Goal: Task Accomplishment & Management: Complete application form

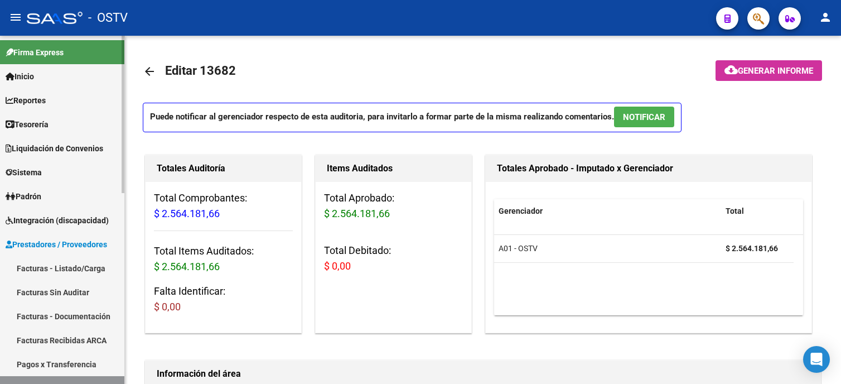
click at [61, 259] on link "Facturas - Listado/Carga" at bounding box center [62, 268] width 124 height 24
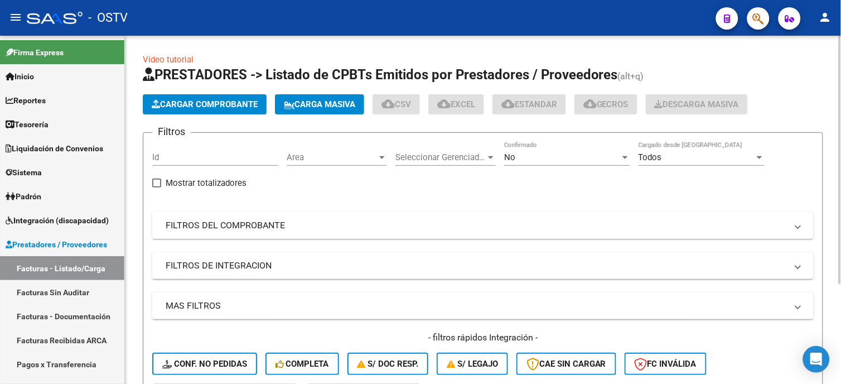
click at [245, 226] on mat-panel-title "FILTROS DEL COMPROBANTE" at bounding box center [476, 225] width 621 height 12
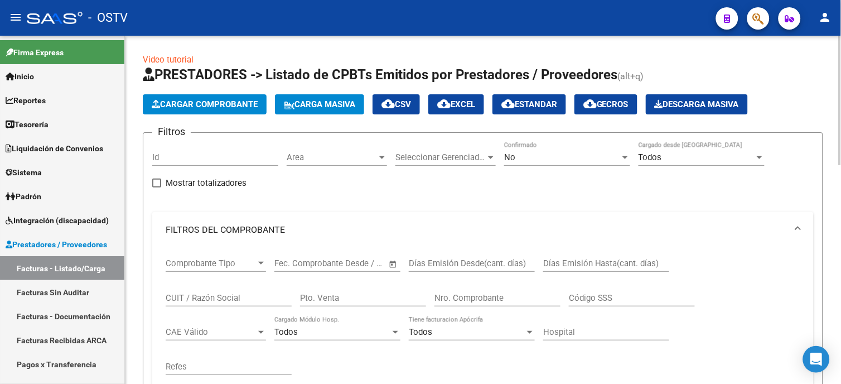
click at [515, 299] on input "Nro. Comprobante" at bounding box center [498, 298] width 126 height 10
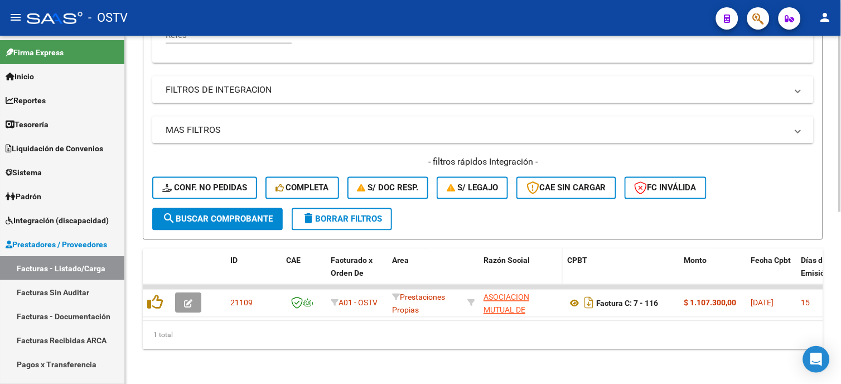
scroll to position [340, 0]
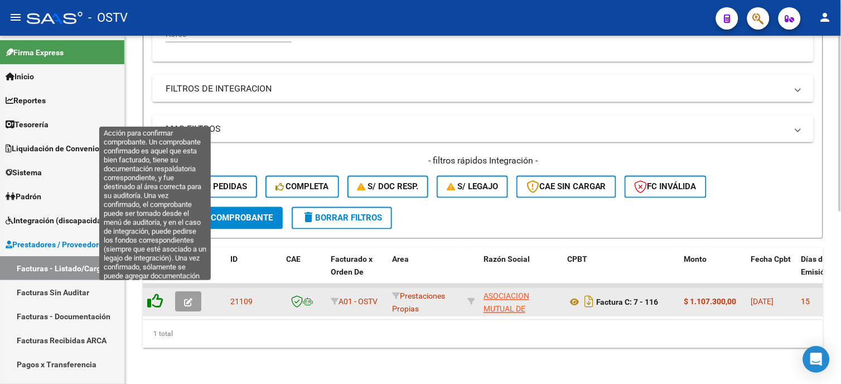
type input "116"
click at [159, 296] on icon at bounding box center [155, 301] width 16 height 16
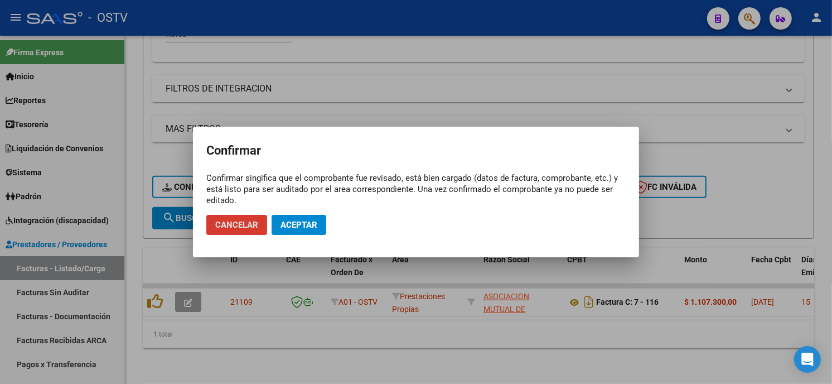
click at [299, 220] on span "Aceptar" at bounding box center [299, 225] width 37 height 10
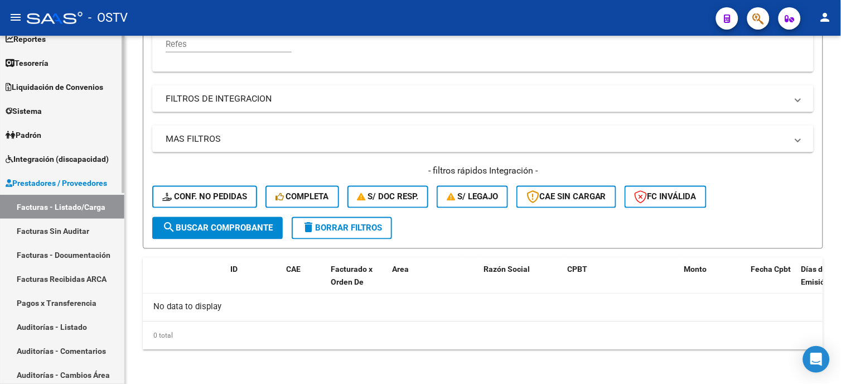
scroll to position [62, 0]
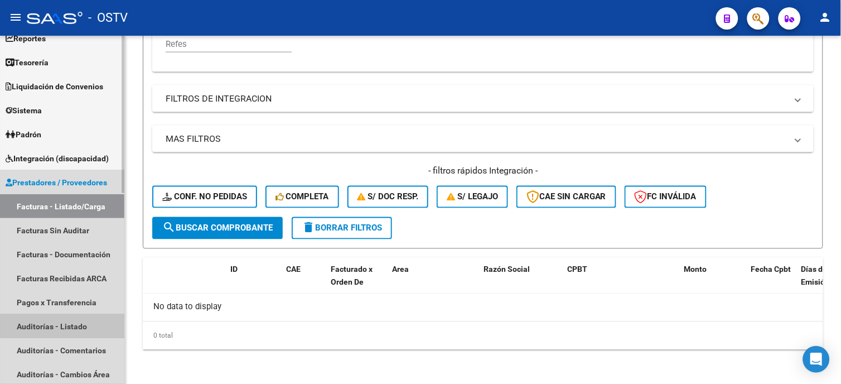
click at [71, 327] on link "Auditorías - Listado" at bounding box center [62, 326] width 124 height 24
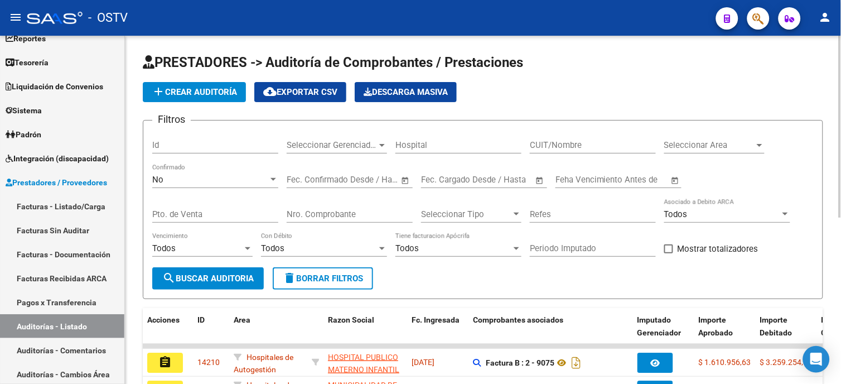
click at [224, 91] on span "add Crear Auditoría" at bounding box center [194, 92] width 85 height 10
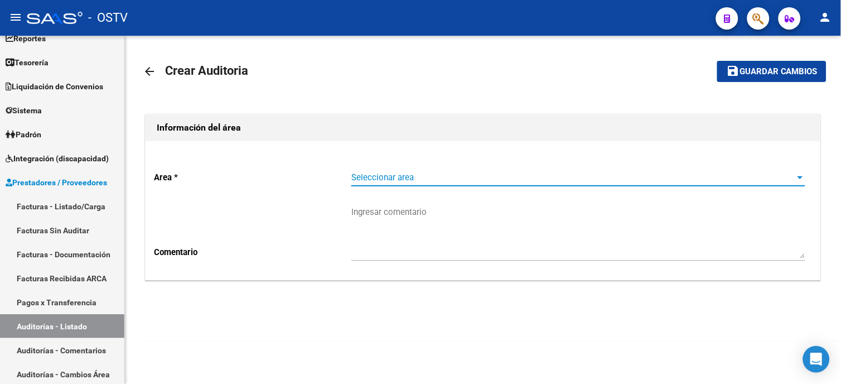
click at [394, 175] on span "Seleccionar area" at bounding box center [573, 177] width 444 height 10
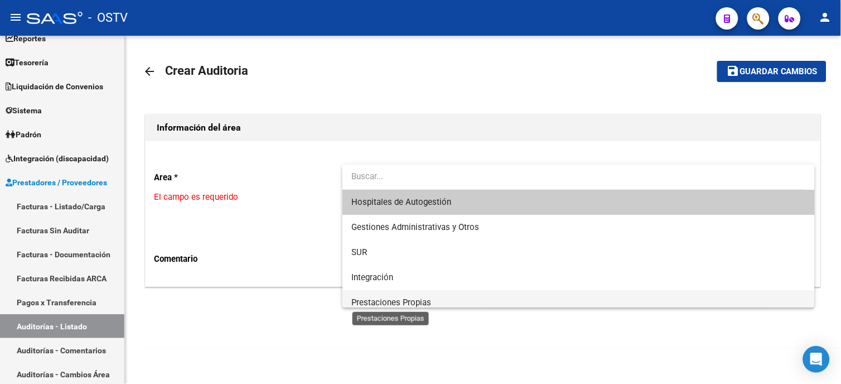
click at [421, 300] on span "Prestaciones Propias" at bounding box center [391, 302] width 80 height 10
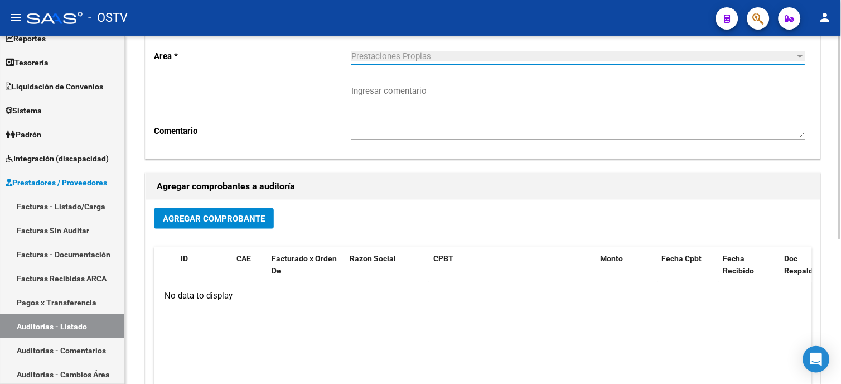
scroll to position [124, 0]
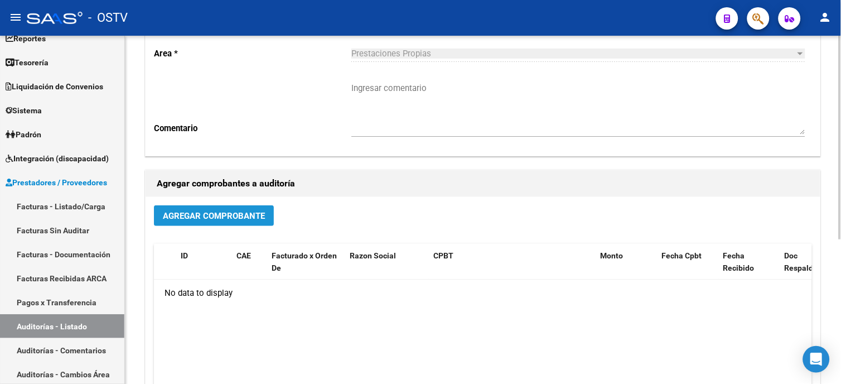
click at [233, 213] on span "Agregar Comprobante" at bounding box center [214, 216] width 102 height 10
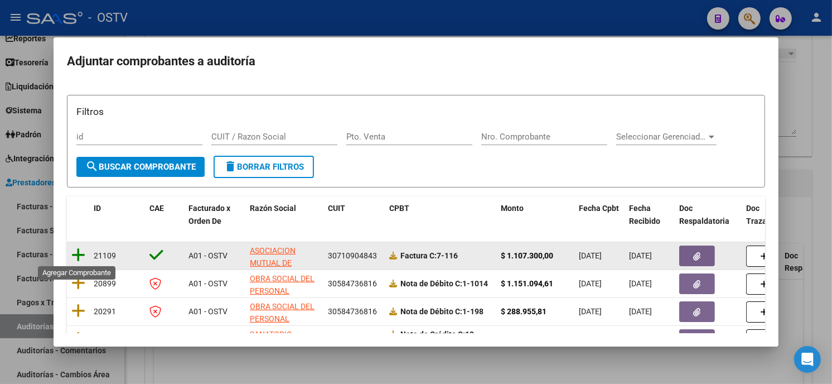
drag, startPoint x: 78, startPoint y: 255, endPoint x: 89, endPoint y: 253, distance: 11.5
click at [76, 255] on icon at bounding box center [78, 255] width 14 height 16
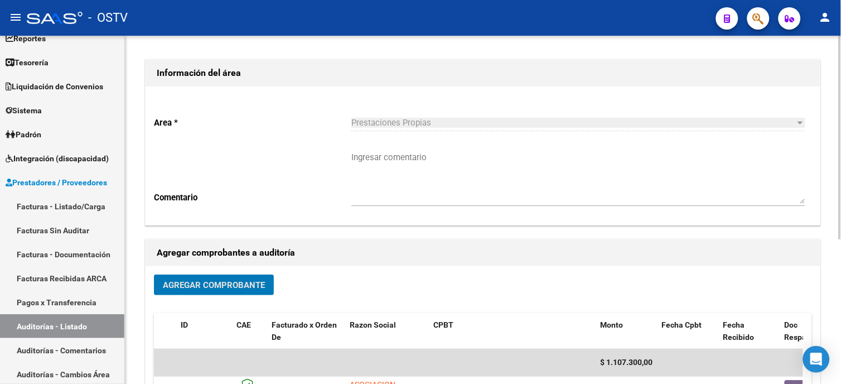
scroll to position [0, 0]
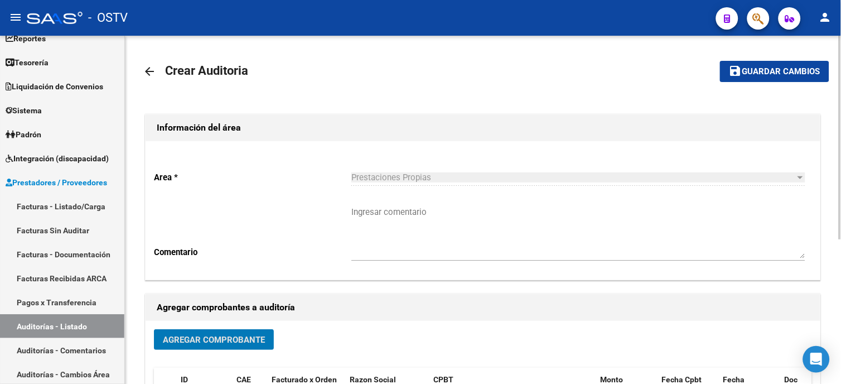
click at [789, 74] on span "Guardar cambios" at bounding box center [782, 72] width 78 height 10
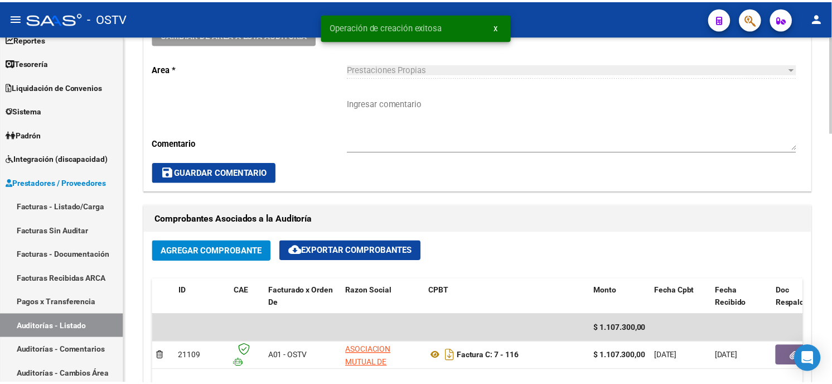
scroll to position [495, 0]
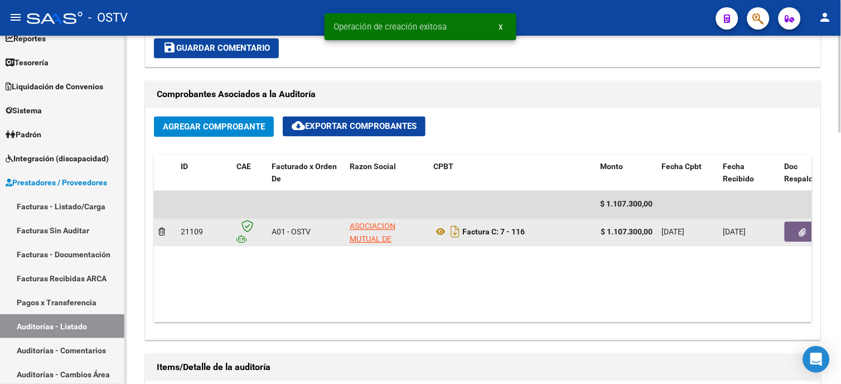
click at [809, 235] on button "button" at bounding box center [803, 232] width 36 height 20
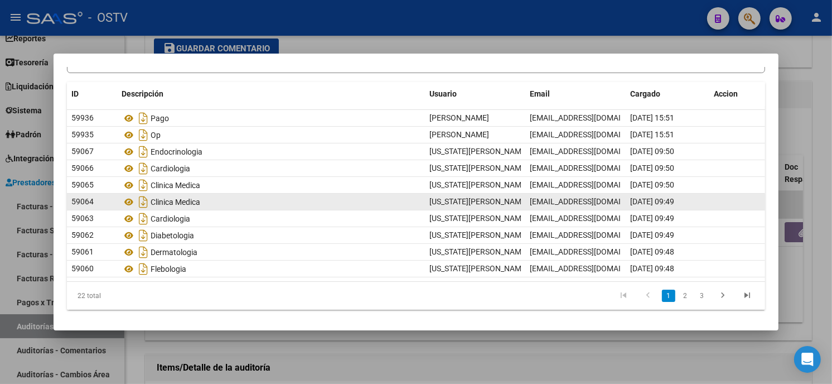
scroll to position [80, 0]
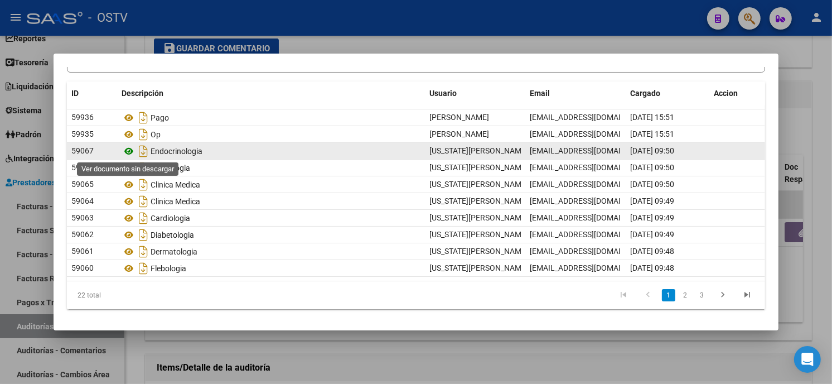
click at [126, 148] on icon at bounding box center [129, 150] width 15 height 13
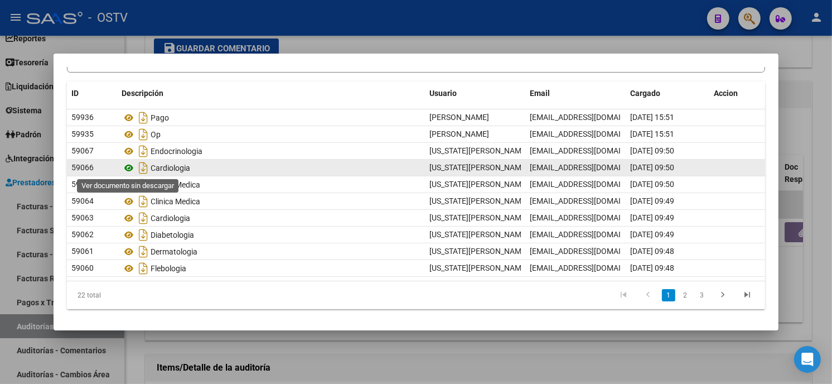
click at [131, 163] on icon at bounding box center [129, 167] width 15 height 13
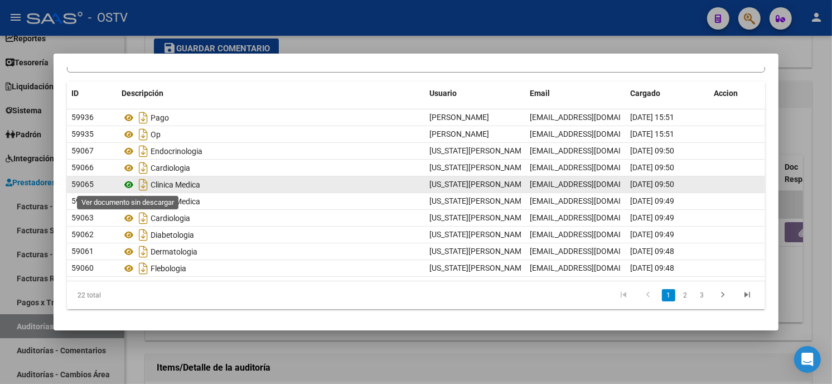
click at [128, 182] on icon at bounding box center [129, 184] width 15 height 13
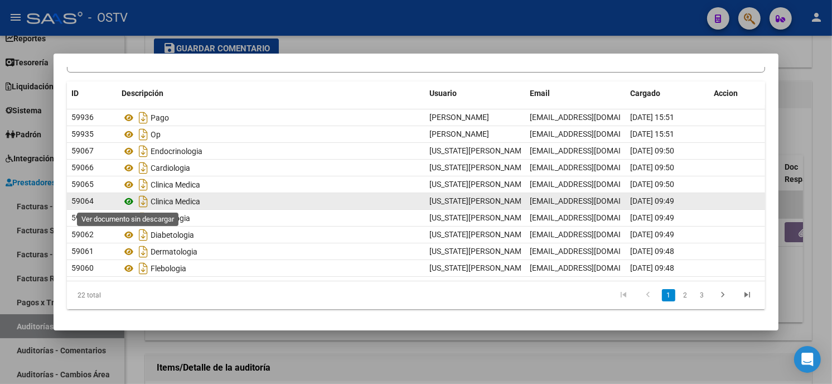
click at [126, 201] on icon at bounding box center [129, 201] width 15 height 13
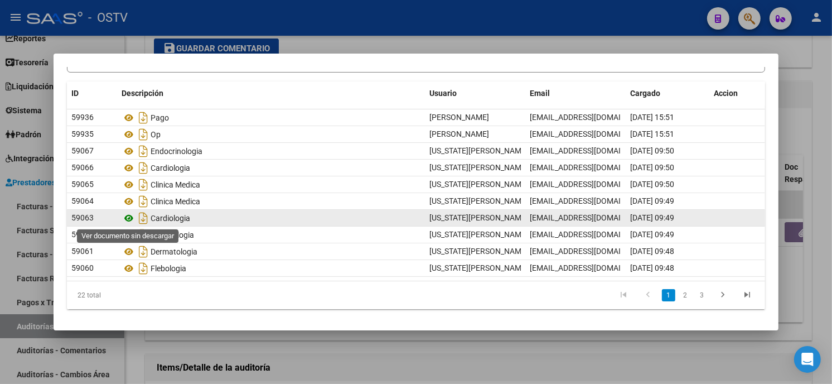
click at [127, 215] on icon at bounding box center [129, 217] width 15 height 13
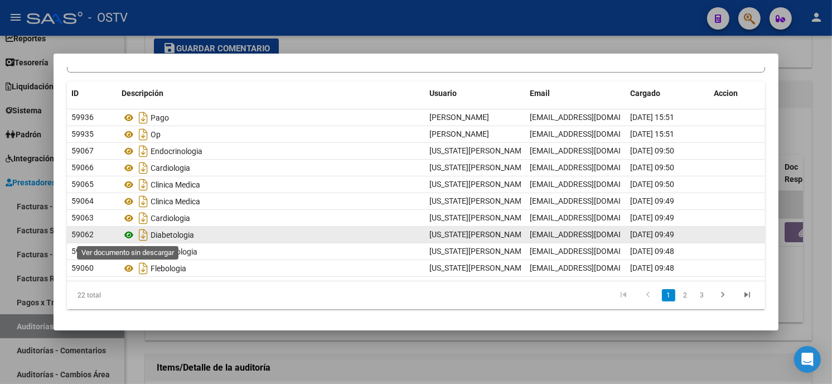
click at [130, 230] on icon at bounding box center [129, 234] width 15 height 13
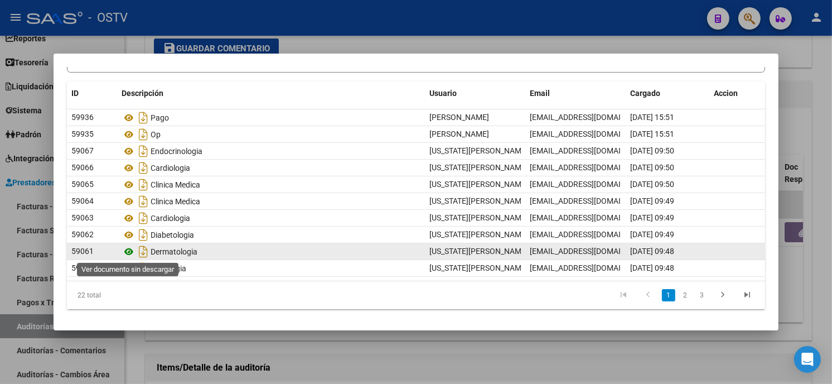
click at [127, 249] on icon at bounding box center [129, 251] width 15 height 13
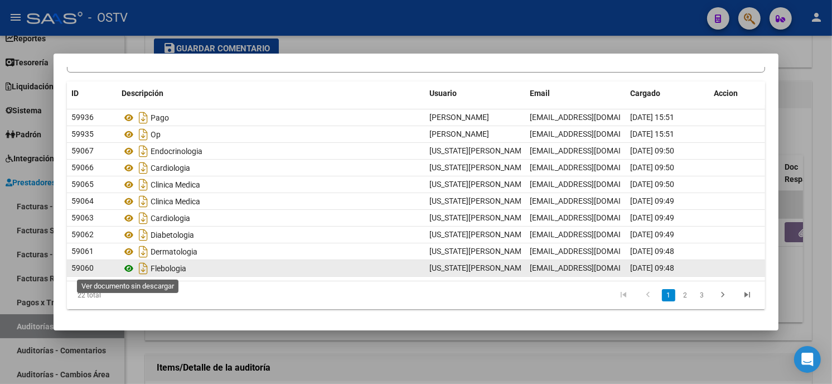
click at [131, 265] on icon at bounding box center [129, 268] width 15 height 13
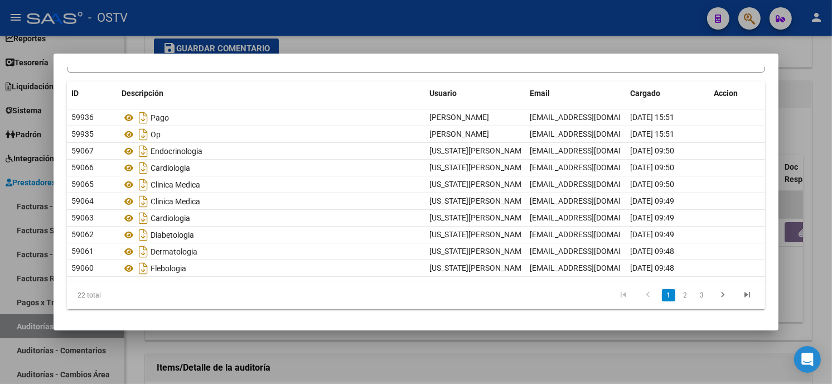
click at [679, 295] on link "2" at bounding box center [685, 295] width 13 height 12
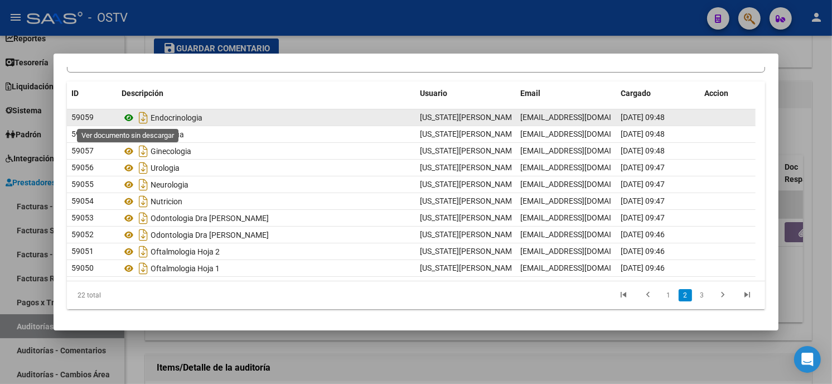
click at [129, 115] on icon at bounding box center [129, 117] width 15 height 13
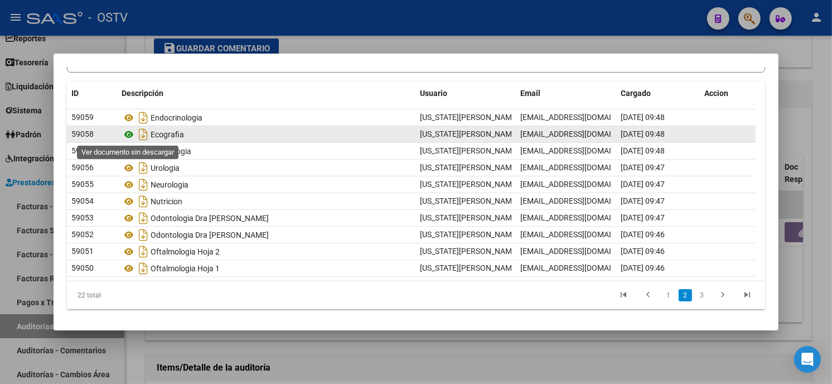
click at [127, 133] on icon at bounding box center [129, 134] width 15 height 13
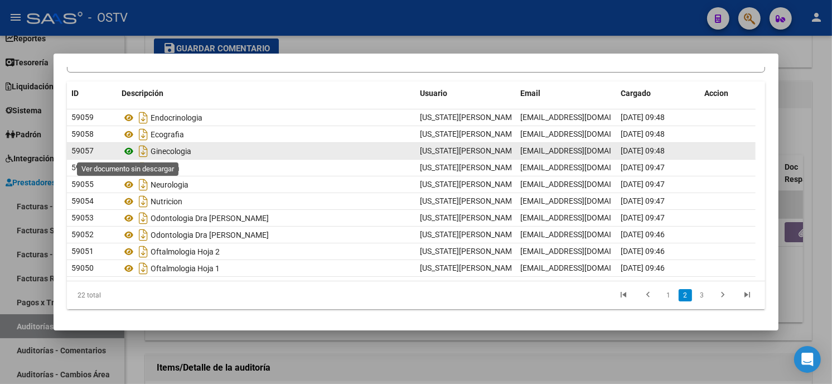
click at [129, 148] on icon at bounding box center [129, 150] width 15 height 13
click at [131, 150] on icon at bounding box center [129, 150] width 15 height 13
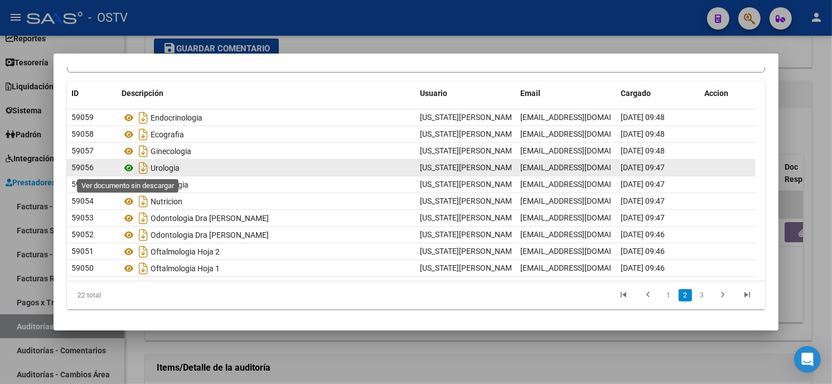
click at [126, 168] on icon at bounding box center [129, 167] width 15 height 13
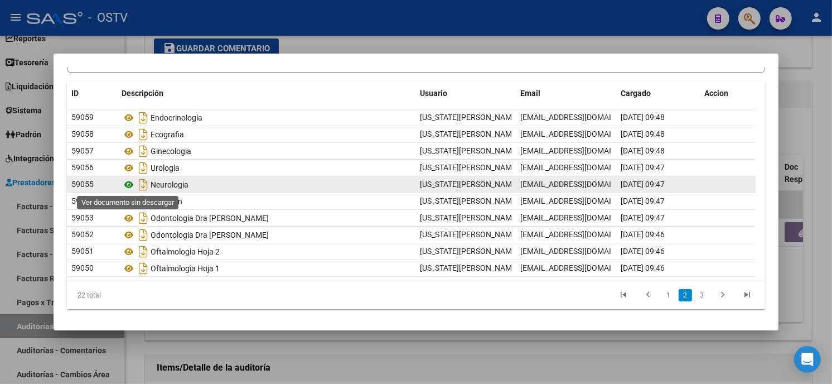
click at [128, 183] on icon at bounding box center [129, 184] width 15 height 13
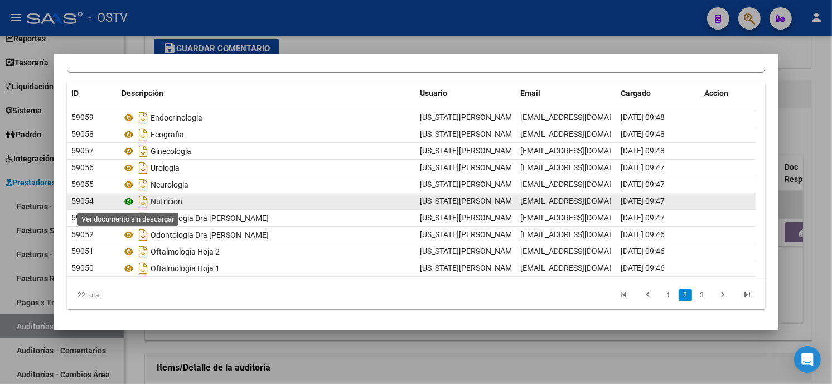
click at [128, 201] on icon at bounding box center [129, 201] width 15 height 13
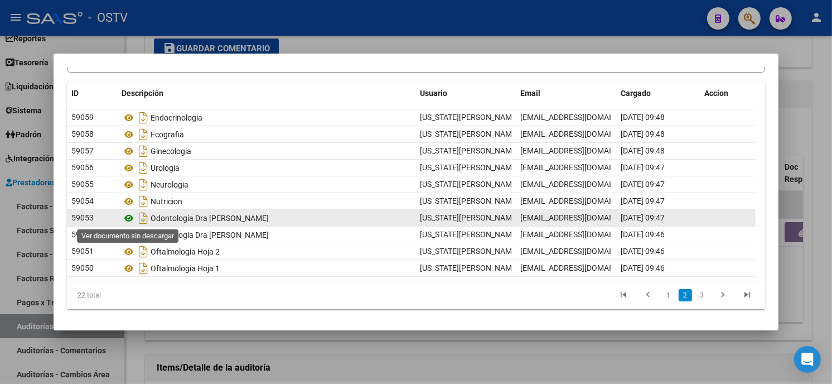
click at [127, 219] on icon at bounding box center [129, 217] width 15 height 13
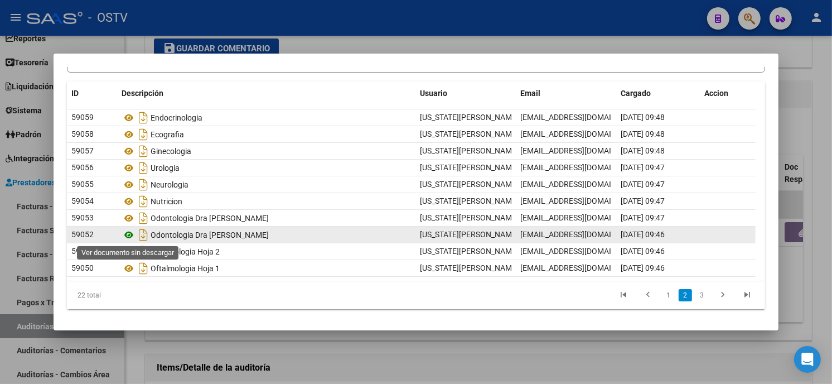
click at [126, 233] on icon at bounding box center [129, 234] width 15 height 13
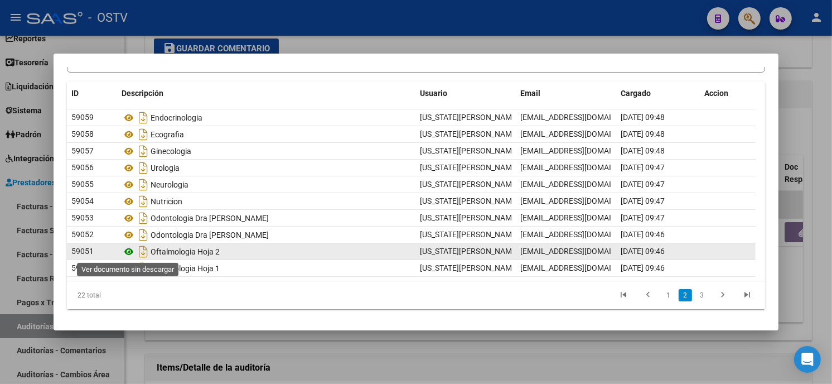
click at [130, 249] on icon at bounding box center [129, 251] width 15 height 13
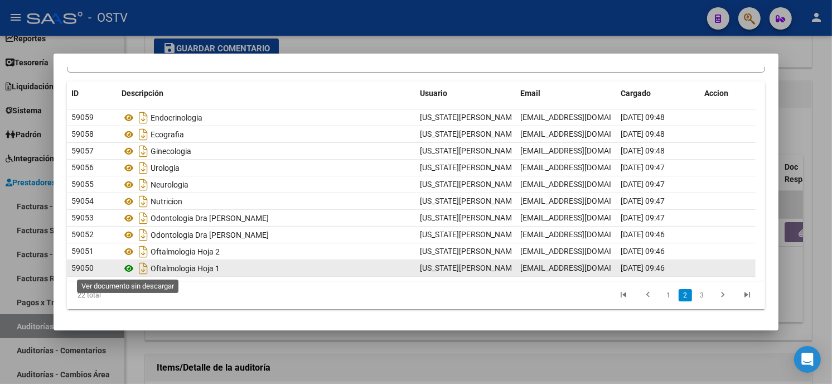
click at [132, 266] on icon at bounding box center [129, 268] width 15 height 13
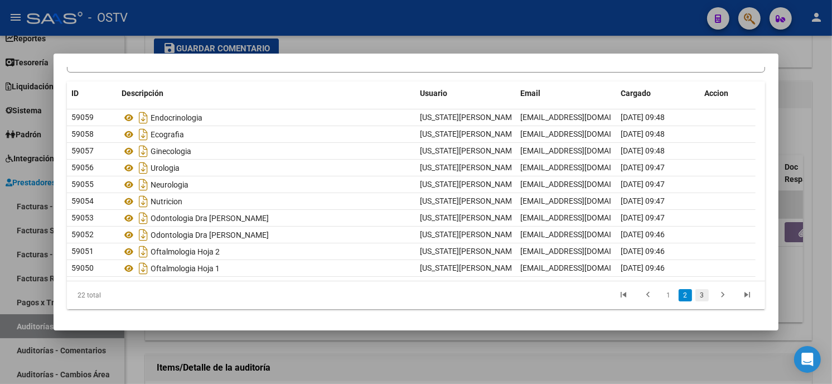
click at [696, 293] on link "3" at bounding box center [702, 295] width 13 height 12
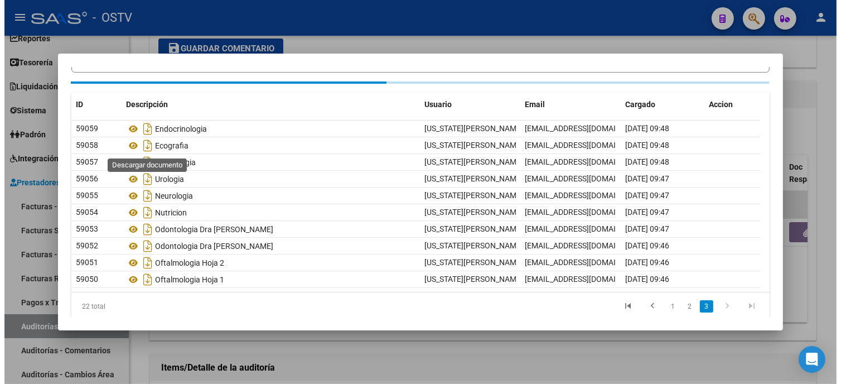
scroll to position [0, 0]
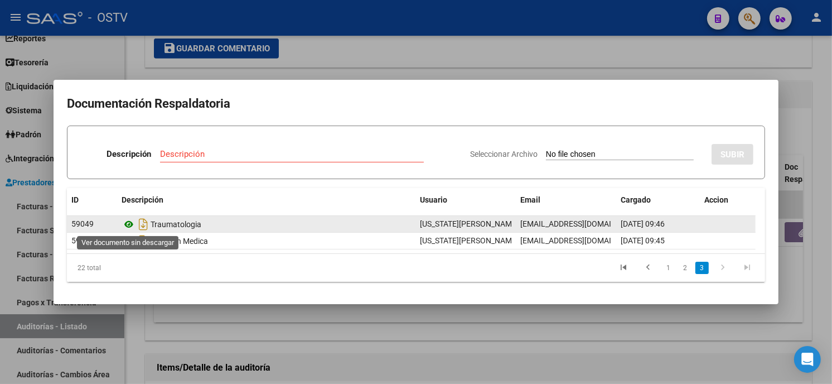
click at [129, 222] on icon at bounding box center [129, 224] width 15 height 13
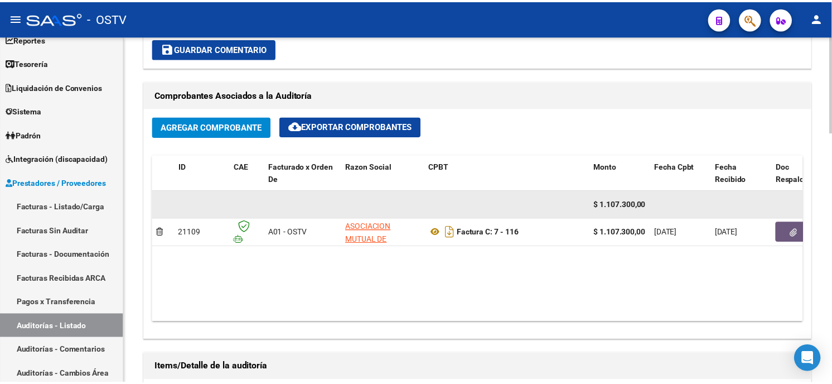
scroll to position [744, 0]
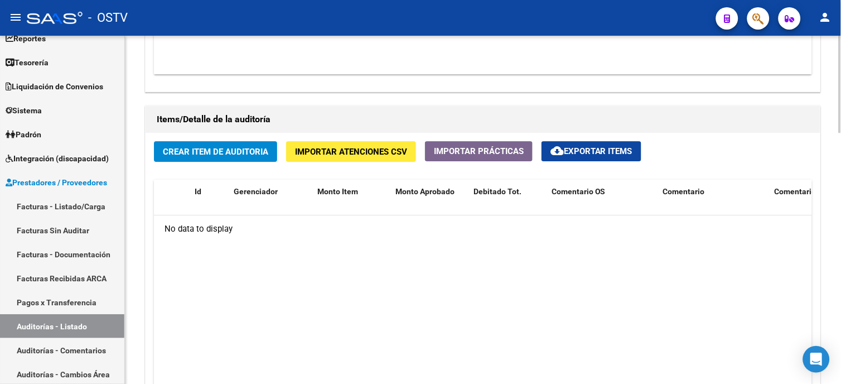
click at [219, 161] on button "Crear Item de Auditoria" at bounding box center [215, 151] width 123 height 21
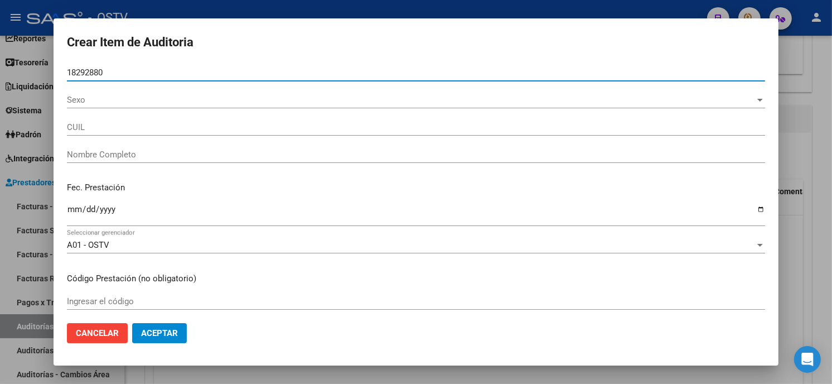
type input "18292880"
type input "20182928802"
type input "[PERSON_NAME]"
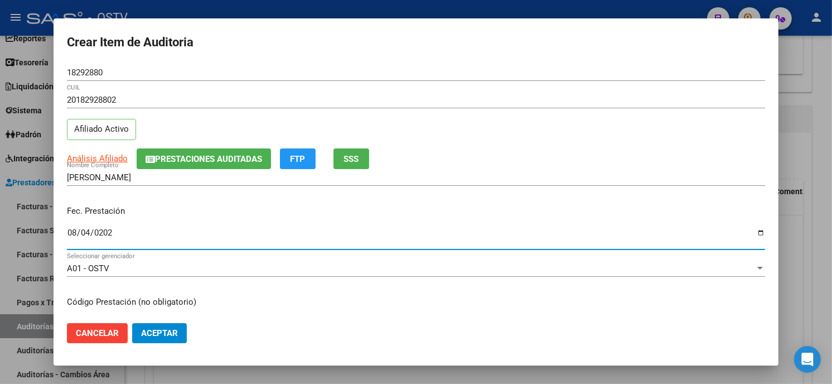
type input "[DATE]"
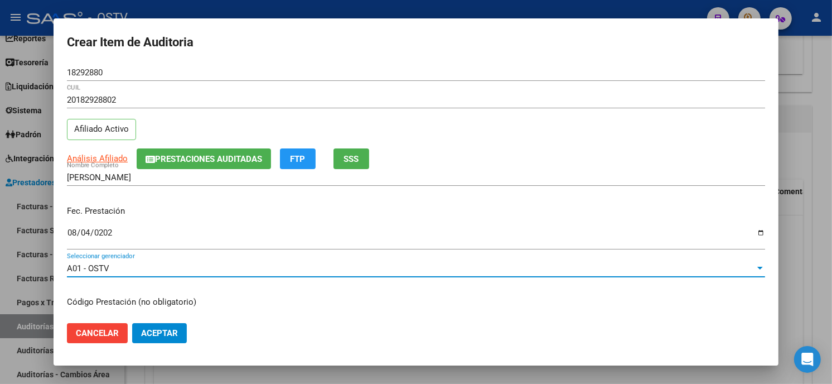
scroll to position [136, 0]
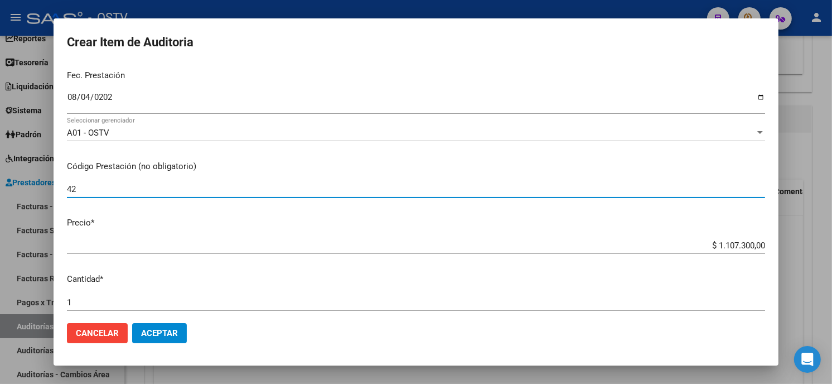
type input "4"
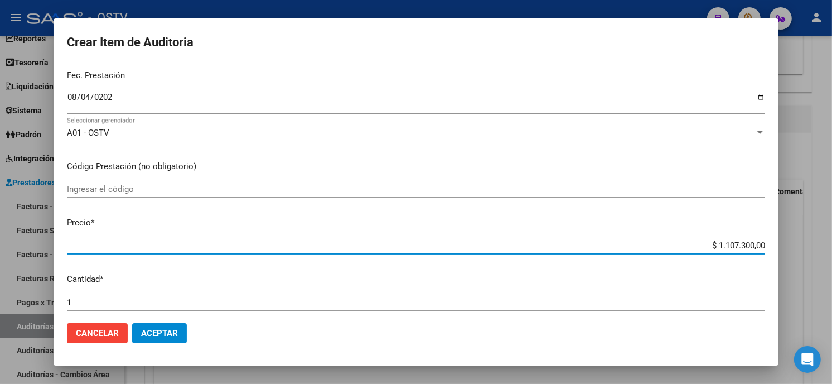
type input "$ 0,01"
type input "$ 0,13"
type input "$ 1,35"
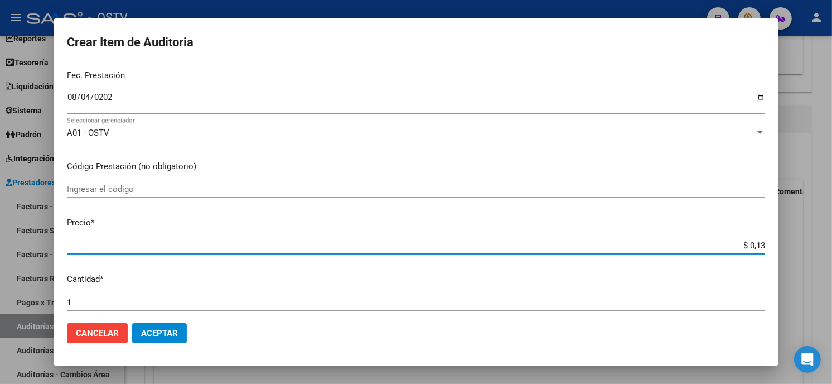
type input "$ 1,35"
type input "$ 13,50"
type input "$ 135,00"
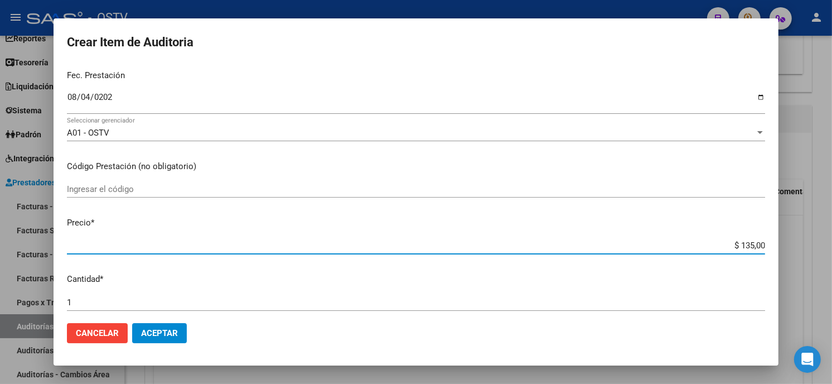
type input "$ 1.350,00"
type input "$ 13.500,00"
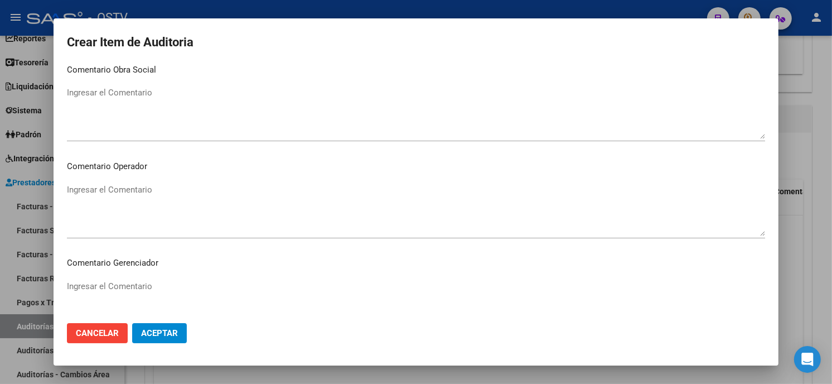
scroll to position [707, 0]
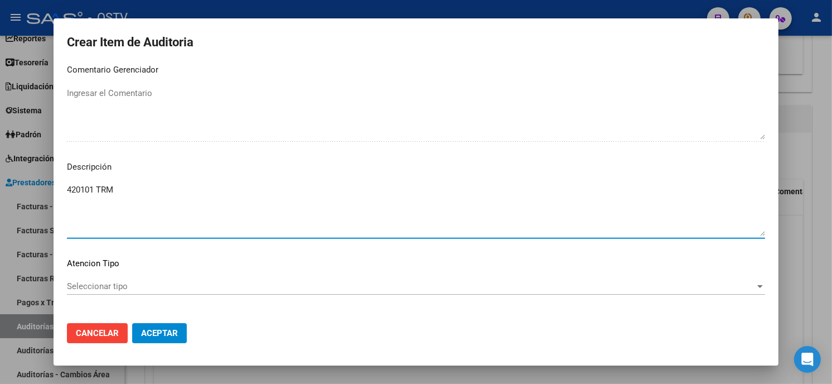
type textarea "420101 TRM"
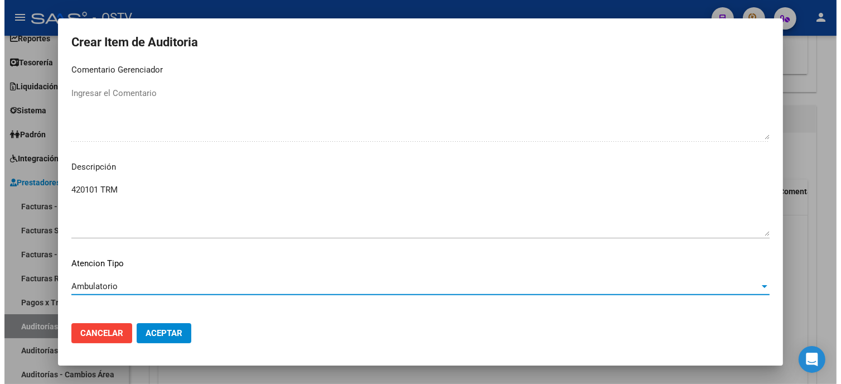
scroll to position [755, 0]
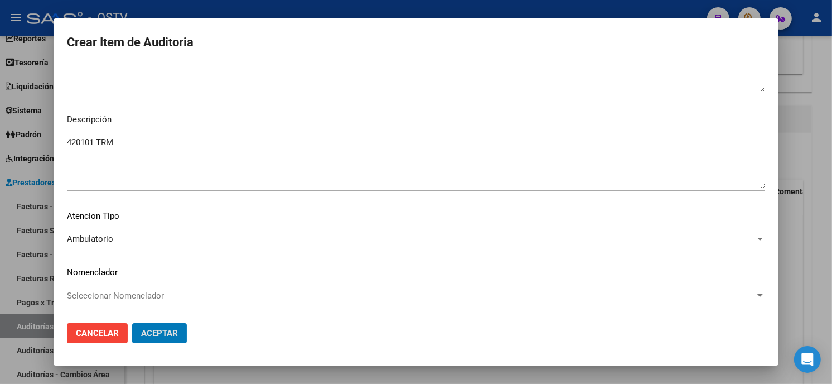
click at [132, 323] on button "Aceptar" at bounding box center [159, 333] width 55 height 20
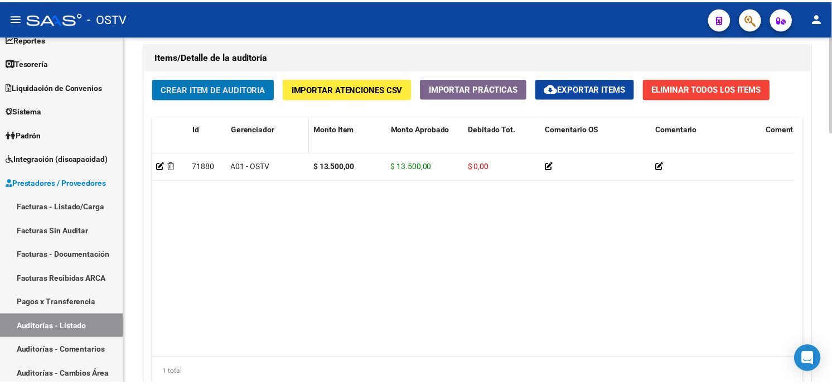
scroll to position [744, 0]
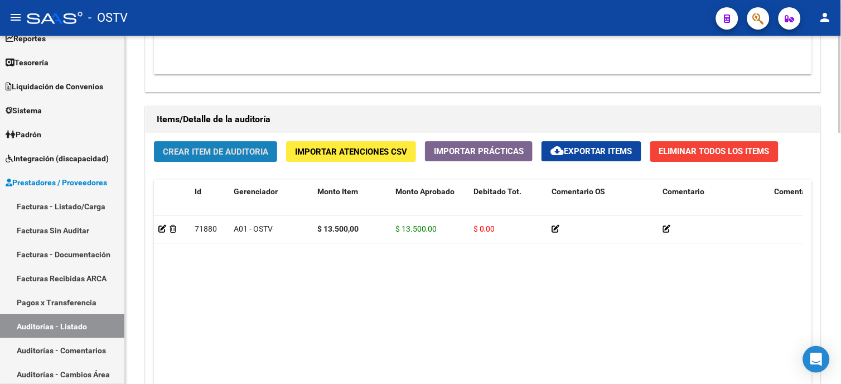
click at [219, 151] on span "Crear Item de Auditoria" at bounding box center [215, 152] width 105 height 10
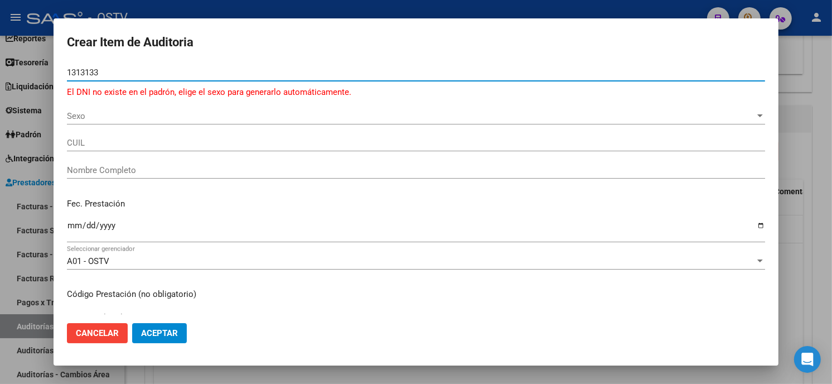
type input "13131338"
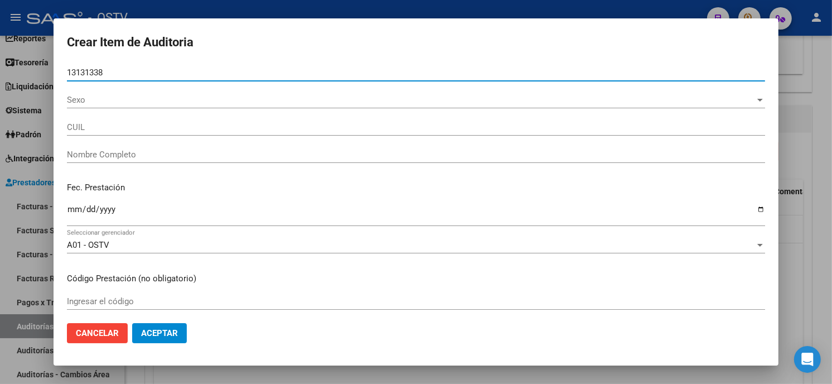
type input "27131313387"
type input "[PERSON_NAME]"
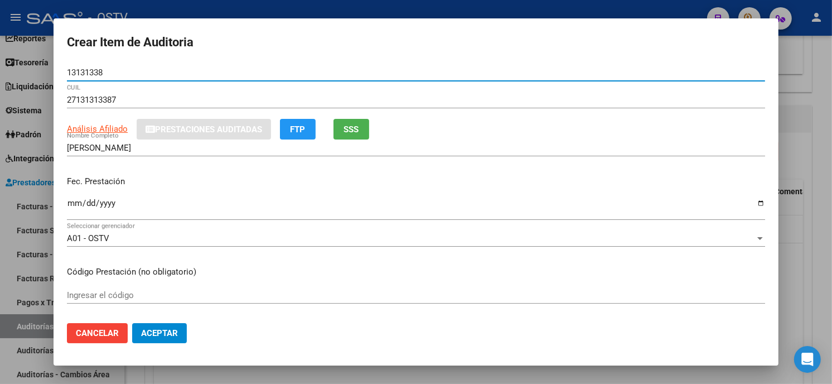
type input "13131338"
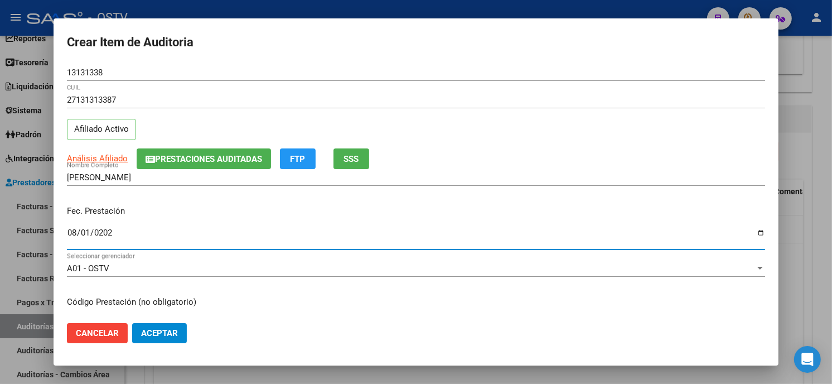
type input "[DATE]"
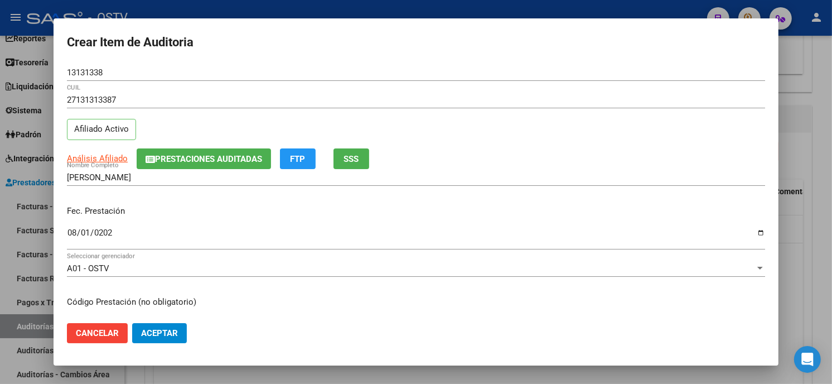
scroll to position [136, 0]
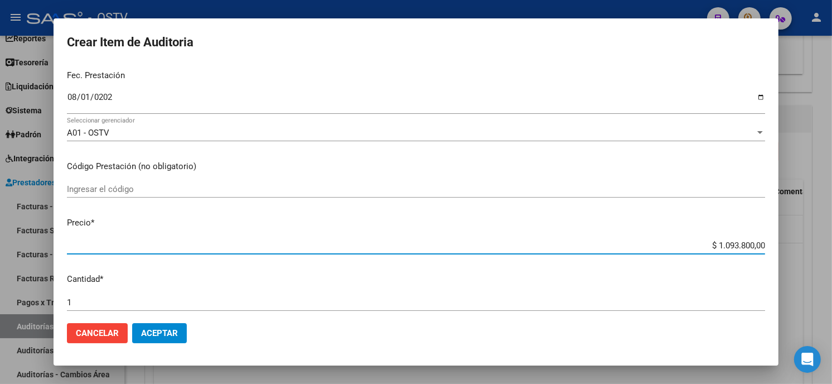
type input "$ 0,03"
type input "$ 0,37"
type input "$ 3,73"
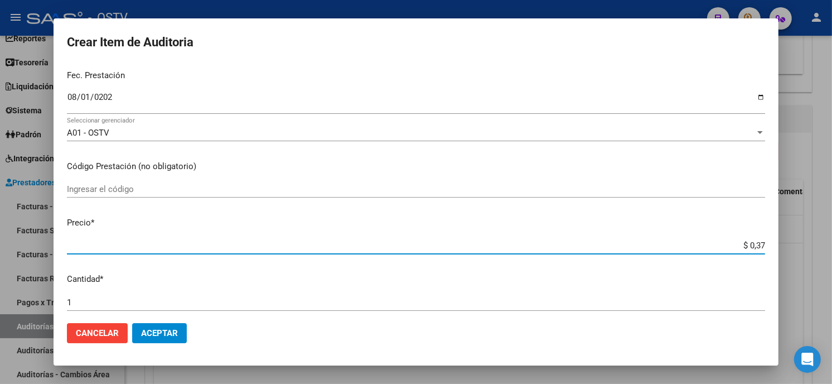
type input "$ 3,73"
type input "$ 37,36"
type input "$ 373,60"
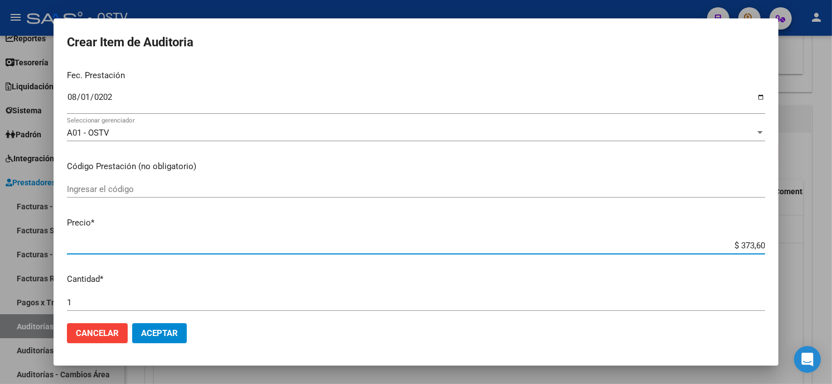
type input "$ 3.736,00"
type input "$ 37.360,00"
type input "$ 3.736,00"
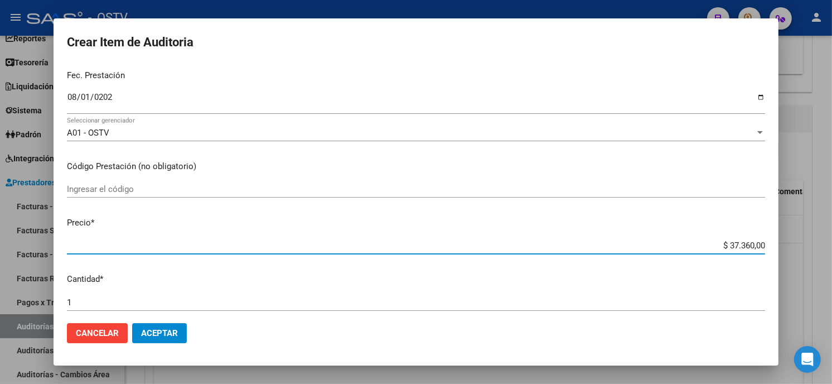
type input "$ 3.736,00"
type input "$ 373,60"
type input "$ 37,36"
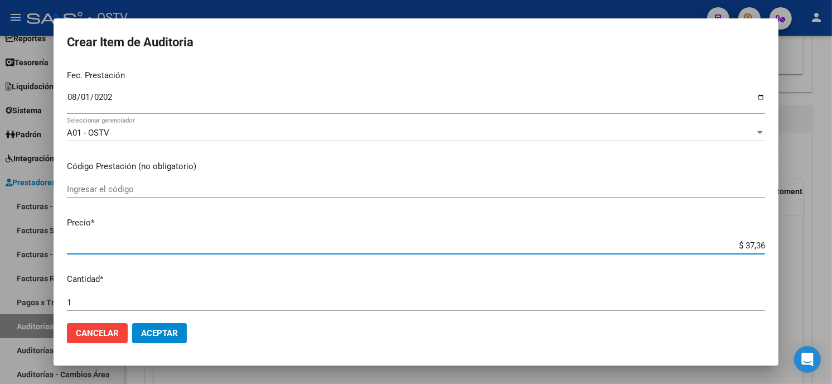
type input "$ 3,73"
type input "$ 0,37"
type input "$ 3,76"
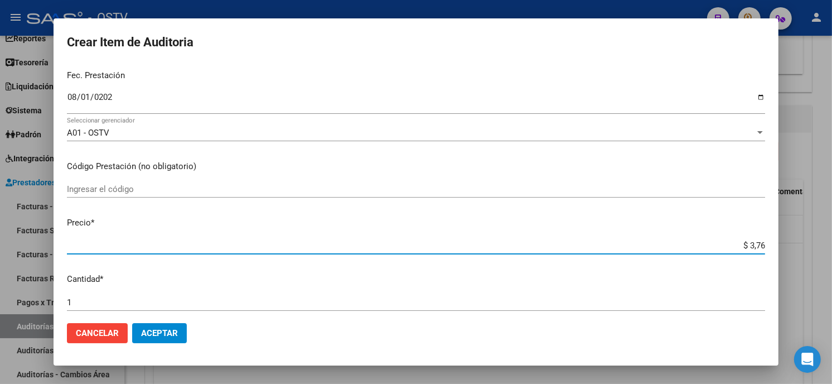
type input "$ 3,76"
type input "$ 37,60"
type input "$ 376,00"
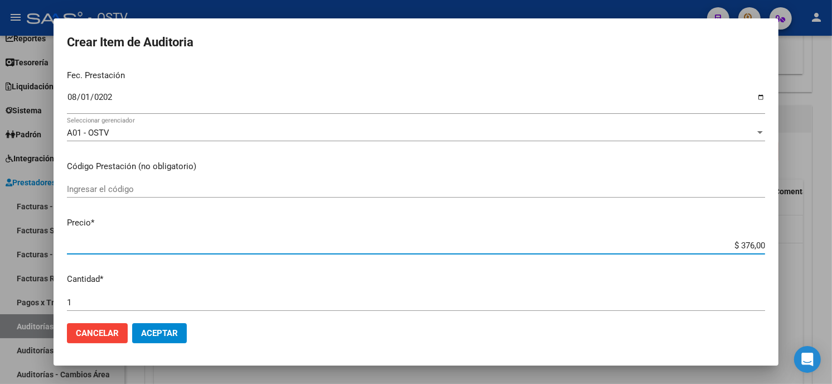
type input "$ 3.760,00"
type input "$ 37.600,00"
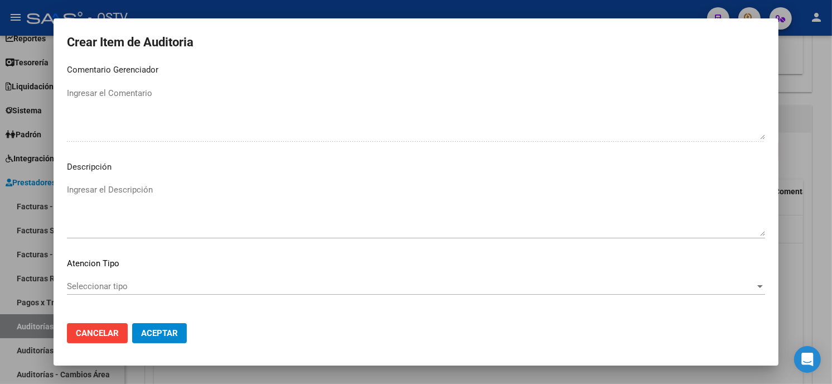
scroll to position [755, 0]
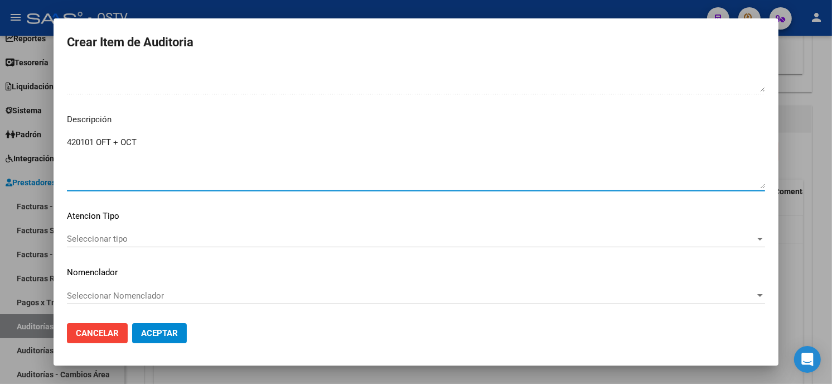
type textarea "420101 OFT + OCT"
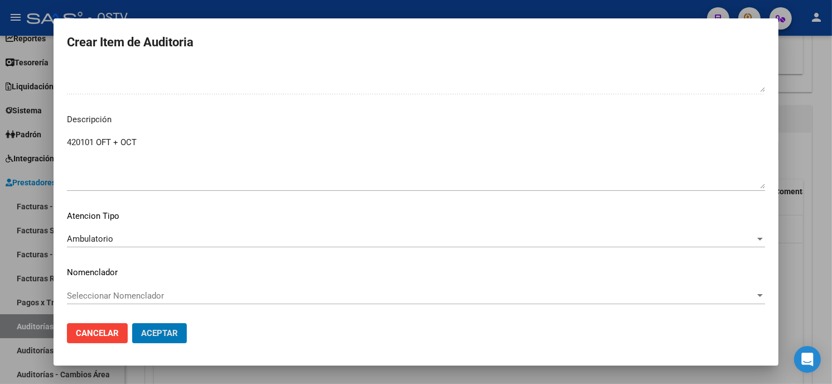
click at [132, 323] on button "Aceptar" at bounding box center [159, 333] width 55 height 20
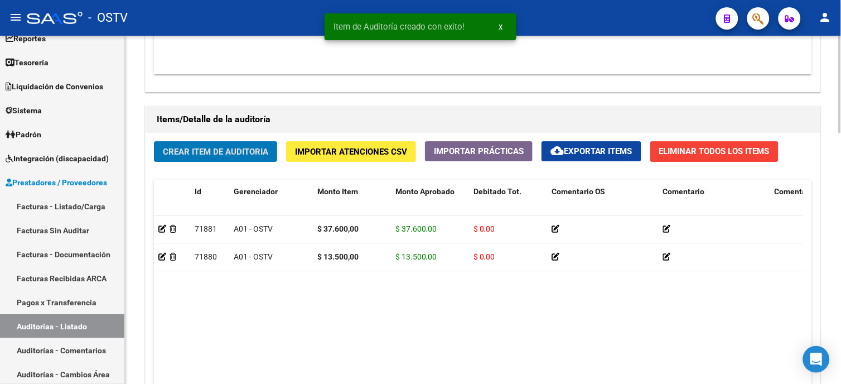
click at [240, 157] on span "Crear Item de Auditoria" at bounding box center [215, 152] width 105 height 10
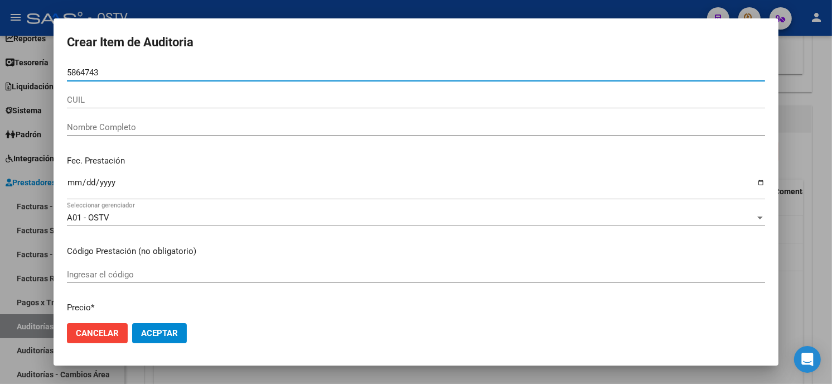
type input "05864743"
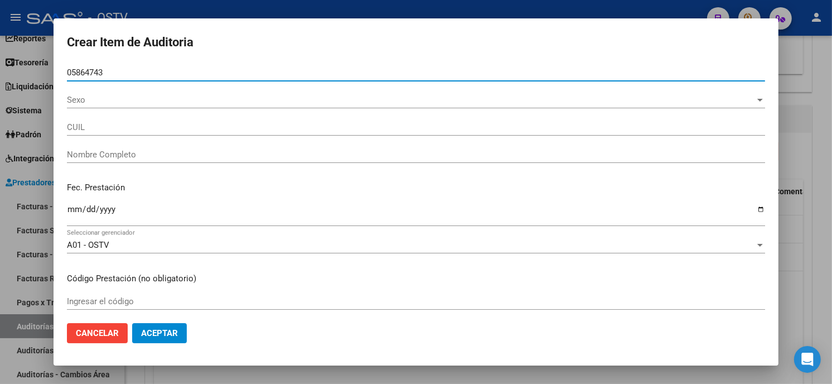
type input "27058647433"
type input "[PERSON_NAME]"
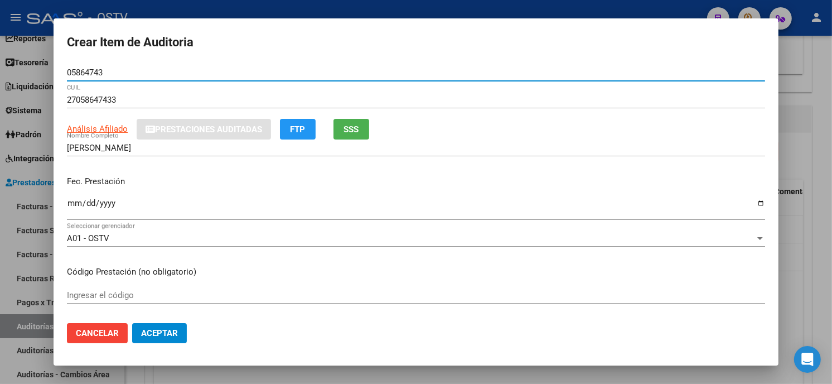
type input "05864743"
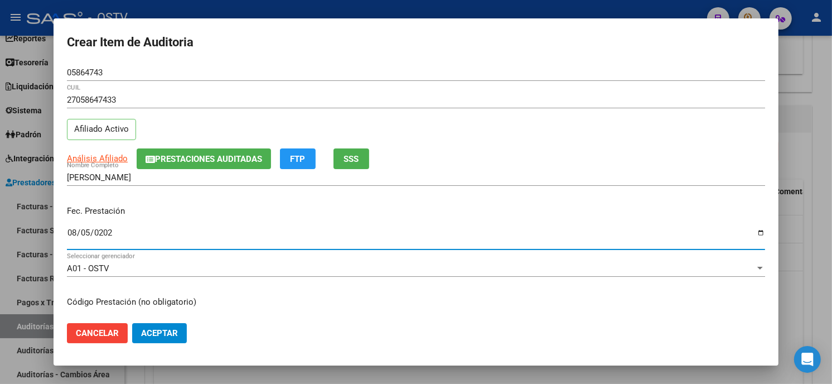
type input "[DATE]"
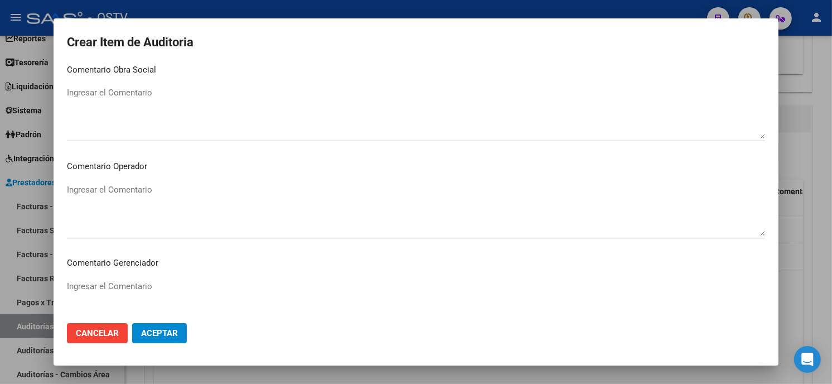
scroll to position [707, 0]
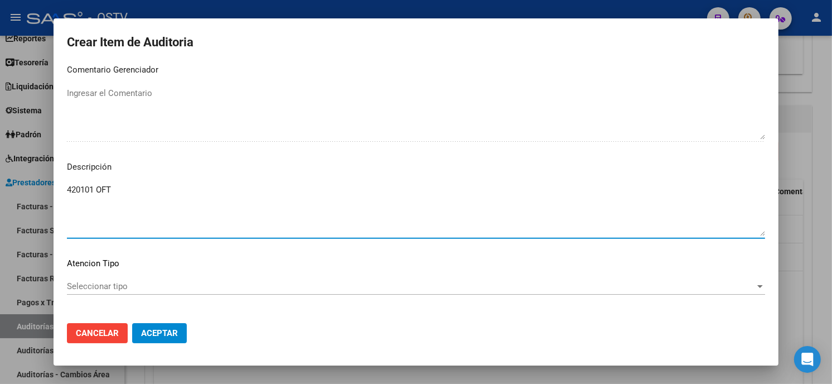
type textarea "420101 OFT"
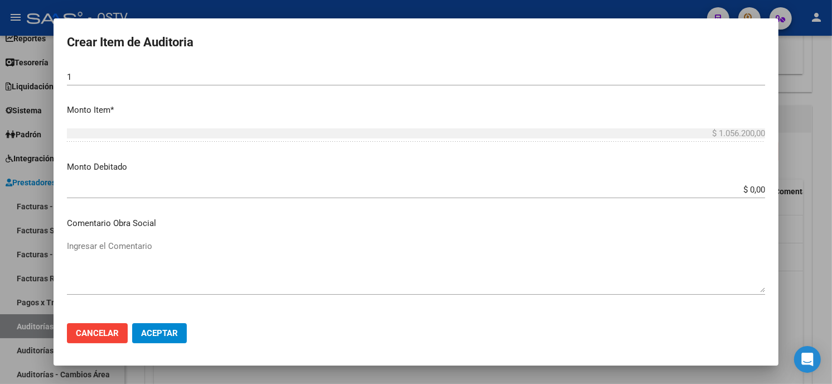
scroll to position [192, 0]
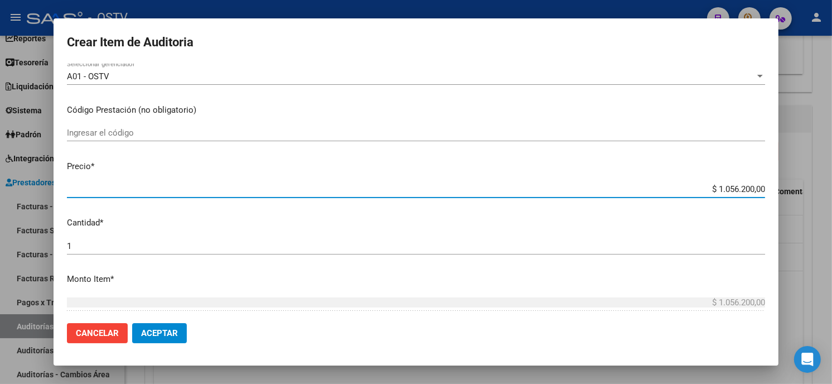
type input "$ 0,01"
type input "$ 0,11"
type input "$ 1,19"
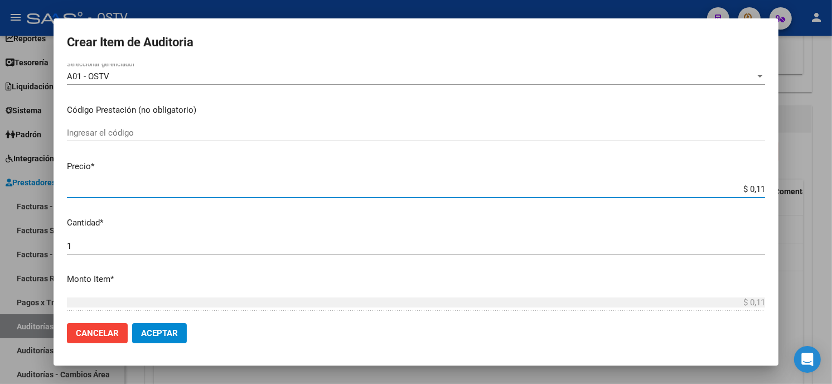
type input "$ 1,19"
type input "$ 11,90"
type input "$ 119,00"
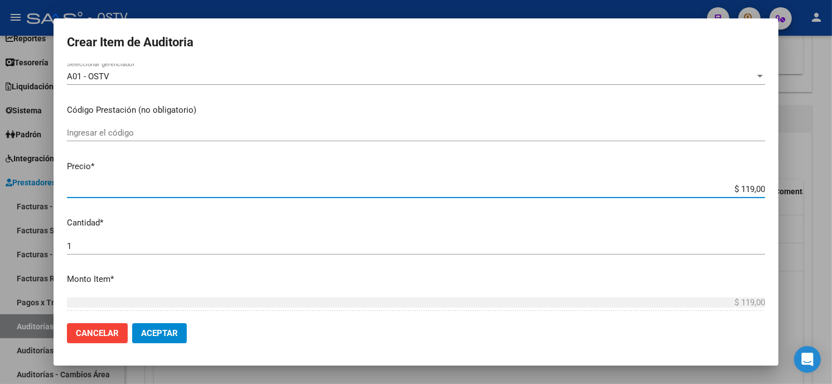
type input "$ 1.190,00"
type input "$ 11.900,00"
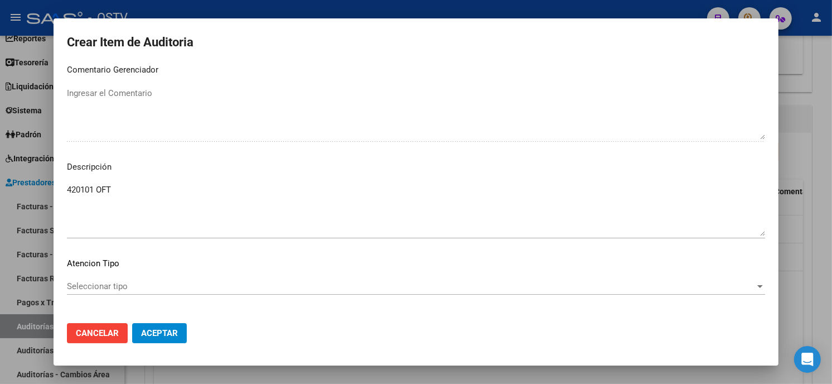
scroll to position [755, 0]
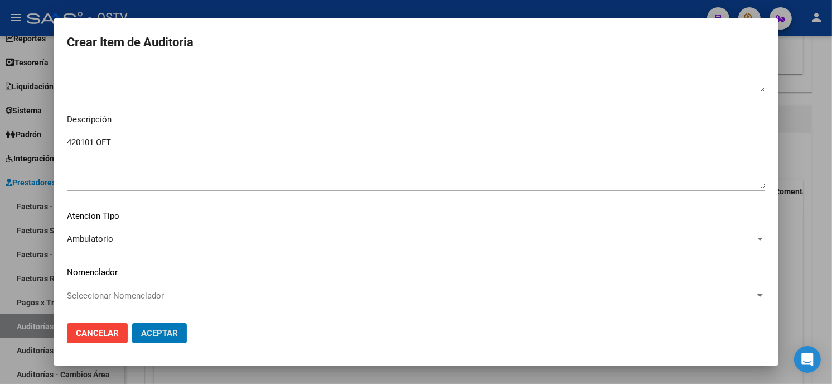
click at [132, 323] on button "Aceptar" at bounding box center [159, 333] width 55 height 20
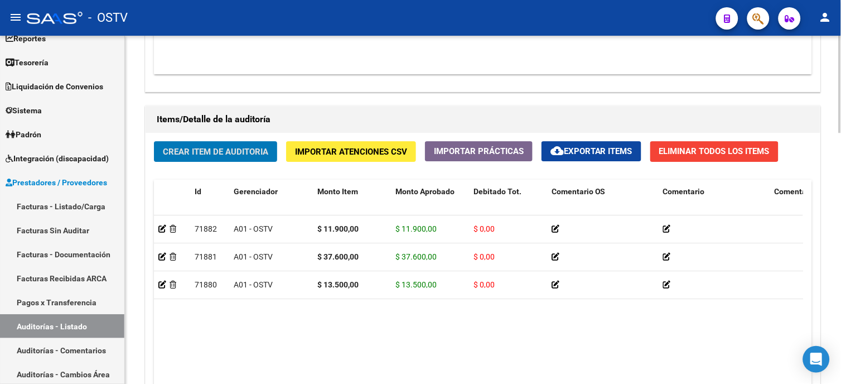
click at [182, 153] on span "Crear Item de Auditoria" at bounding box center [215, 152] width 105 height 10
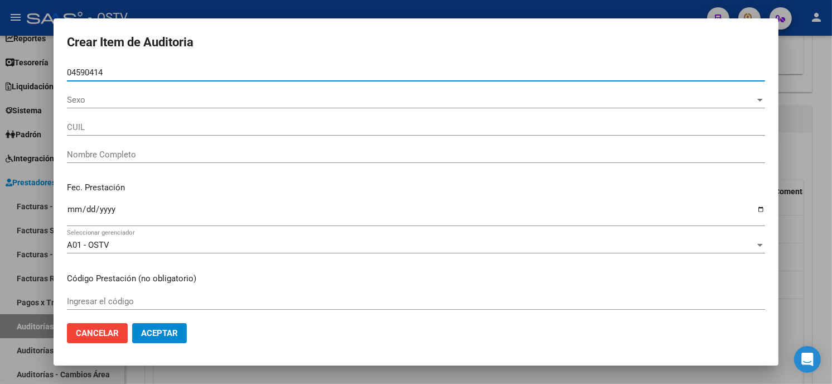
type input "04590414"
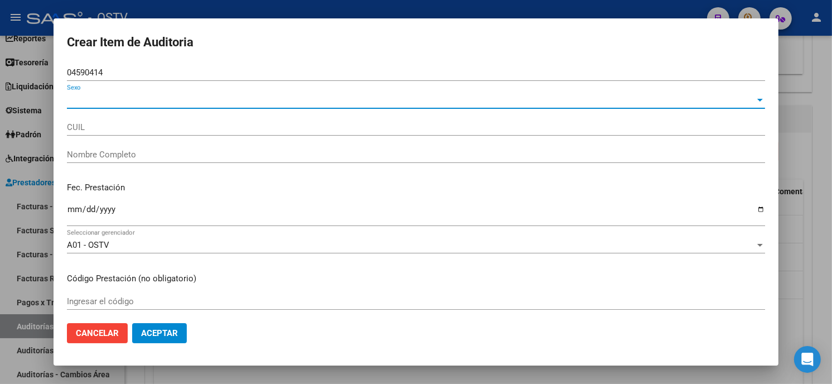
type input "20045904149"
type input "[PERSON_NAME] [PERSON_NAME]"
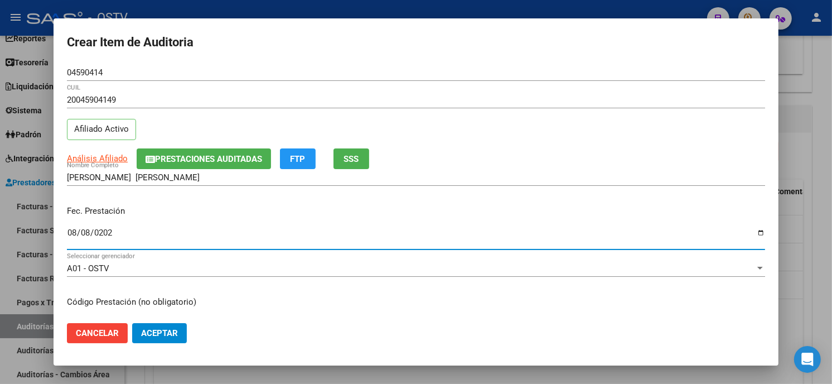
type input "[DATE]"
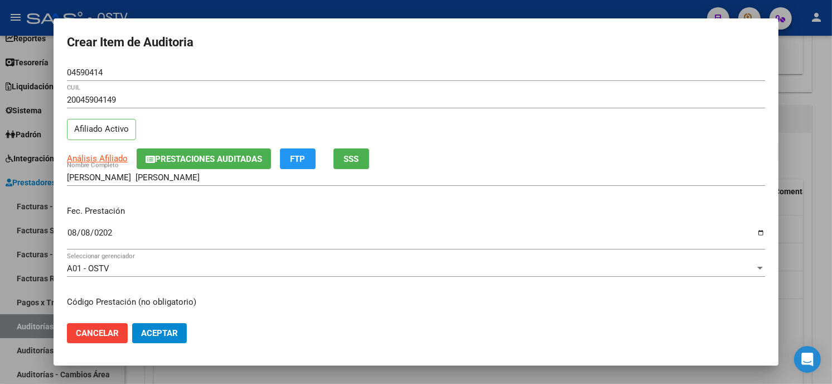
scroll to position [136, 0]
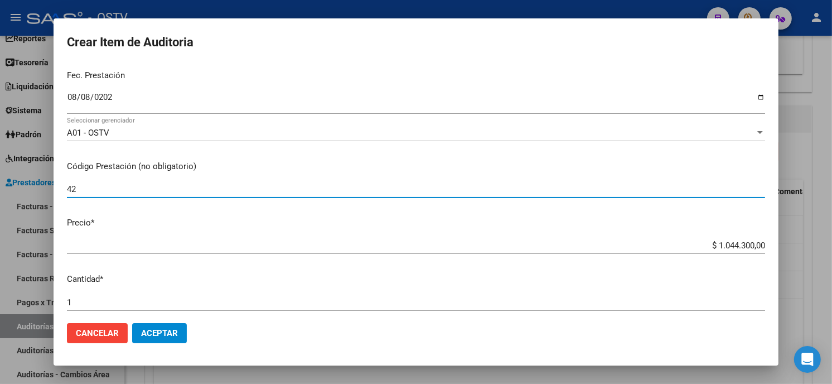
type input "4"
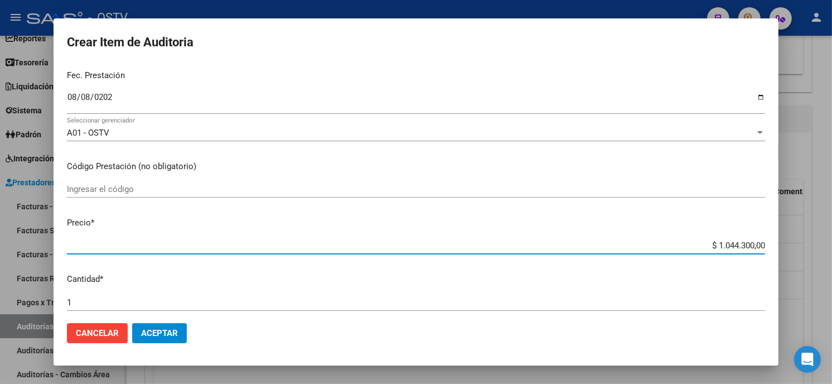
type input "$ 0,01"
type input "$ 0,11"
type input "$ 1,19"
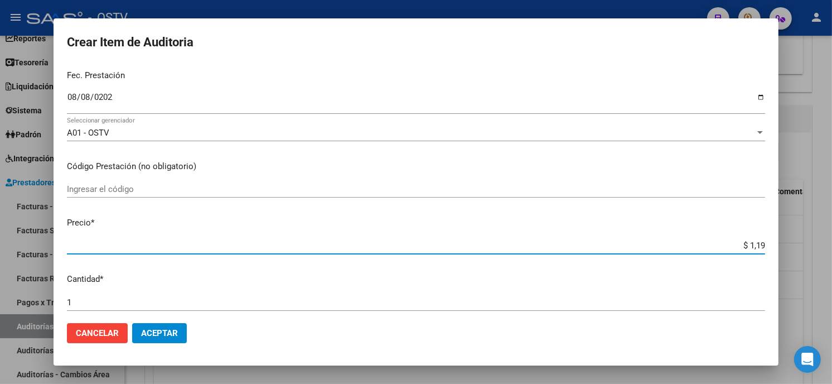
type input "$ 1,19"
type input "$ 11,90"
type input "$ 119,00"
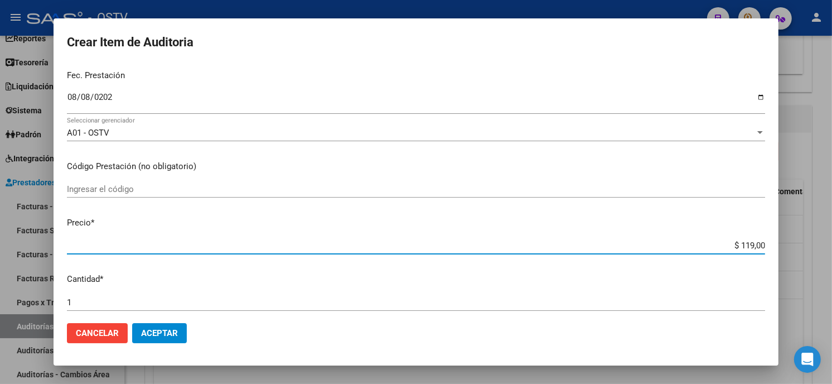
type input "$ 1.190,00"
type input "$ 11.900,00"
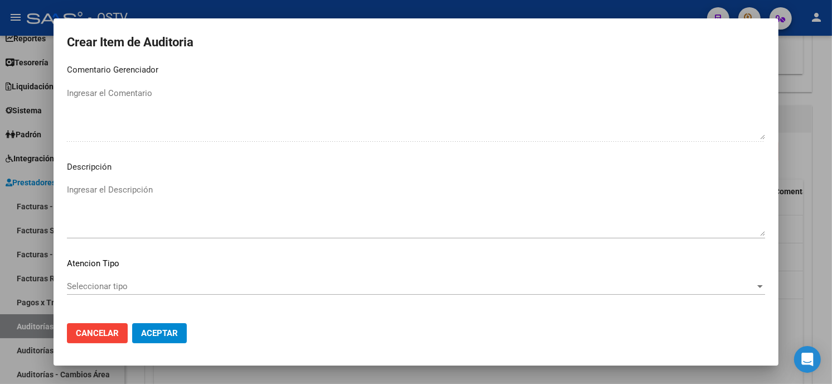
scroll to position [755, 0]
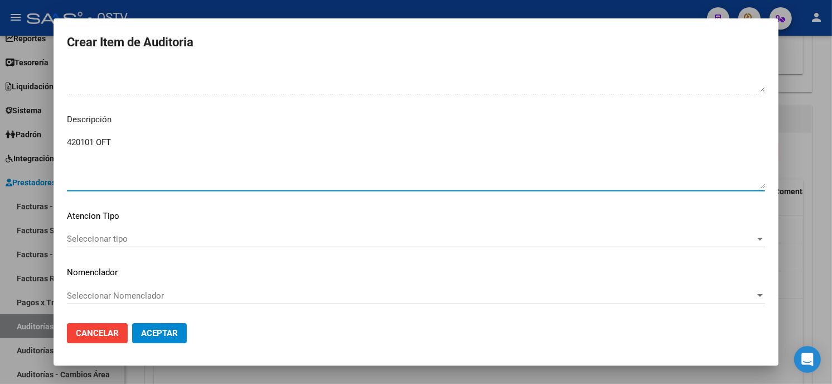
type textarea "420101 OFT"
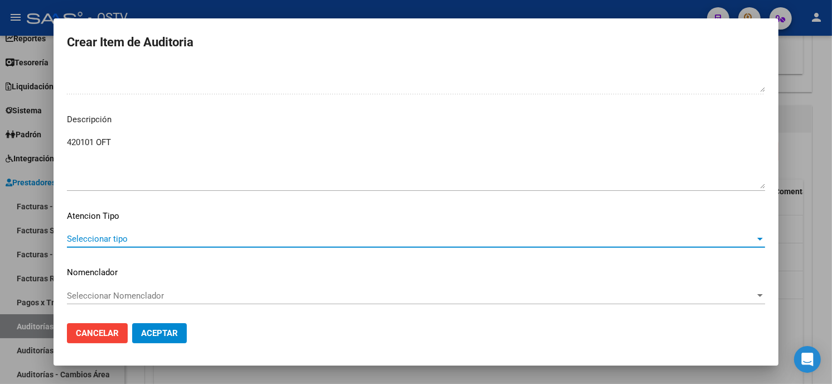
click at [106, 243] on span "Seleccionar tipo" at bounding box center [411, 239] width 688 height 10
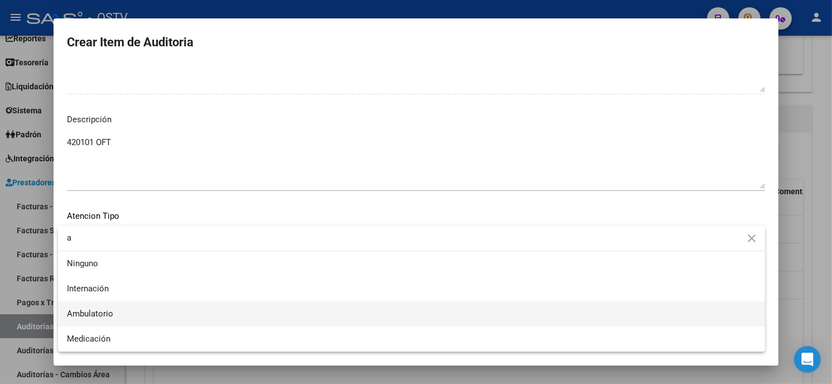
type input "a"
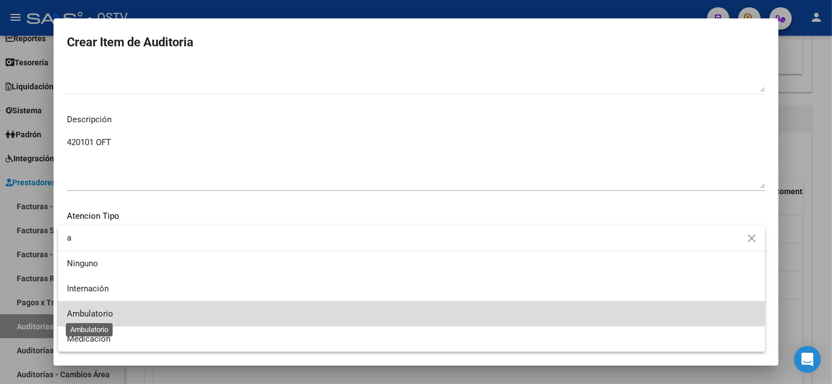
click at [112, 314] on span "Ambulatorio" at bounding box center [412, 313] width 690 height 25
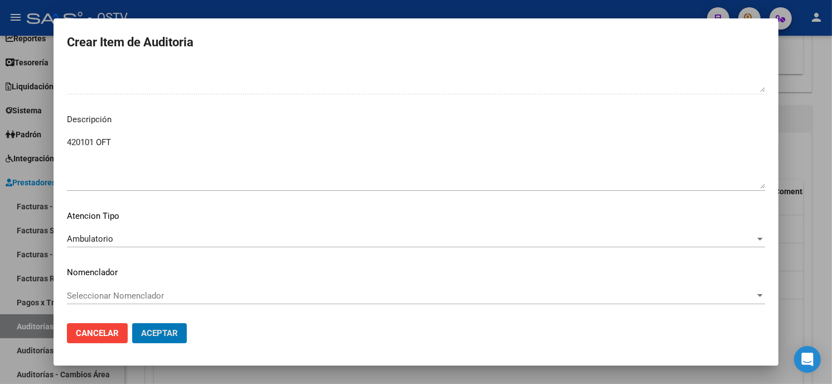
click at [132, 323] on button "Aceptar" at bounding box center [159, 333] width 55 height 20
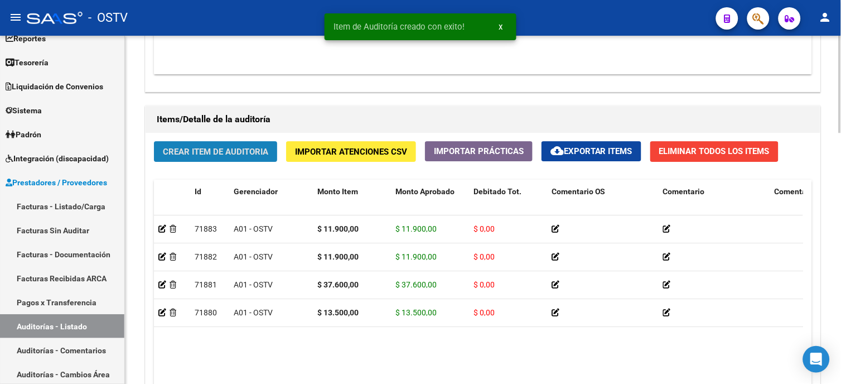
click at [224, 147] on span "Crear Item de Auditoria" at bounding box center [215, 152] width 105 height 10
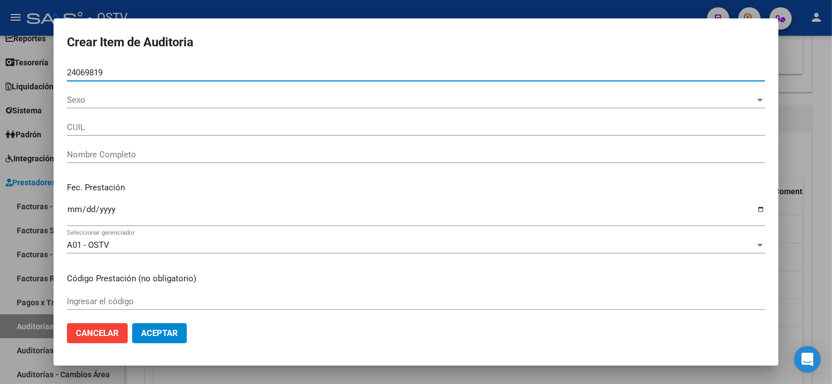
type input "24069819"
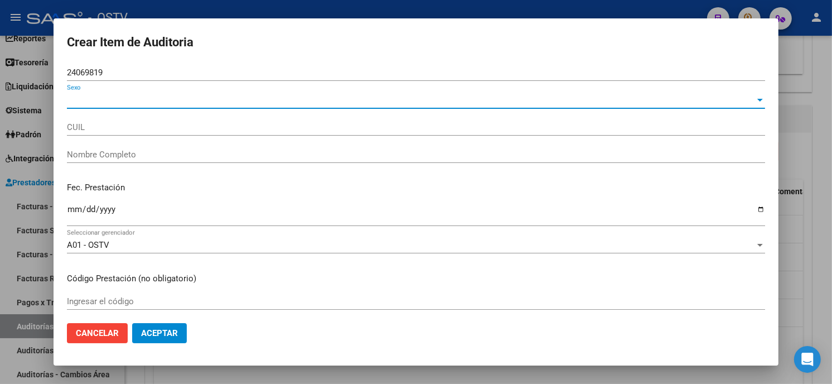
type input "27240698191"
type input "[PERSON_NAME] [PERSON_NAME]"
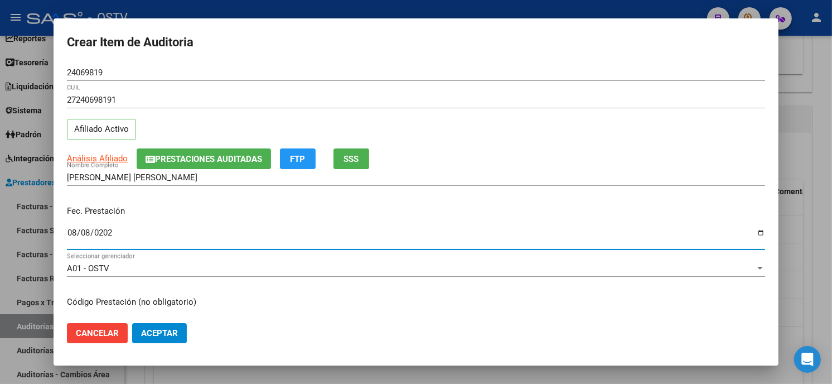
type input "[DATE]"
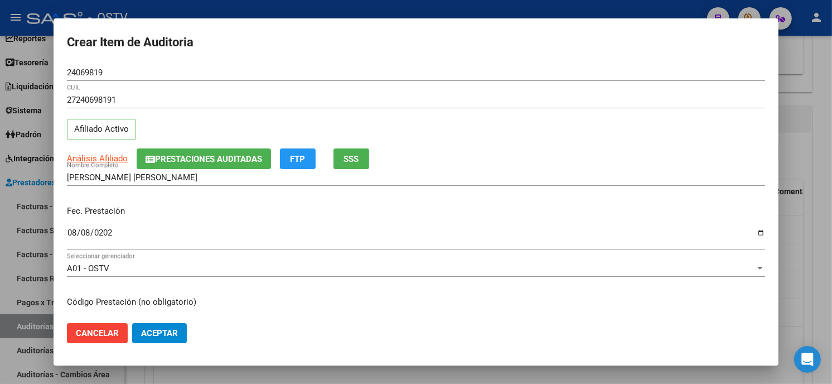
scroll to position [136, 0]
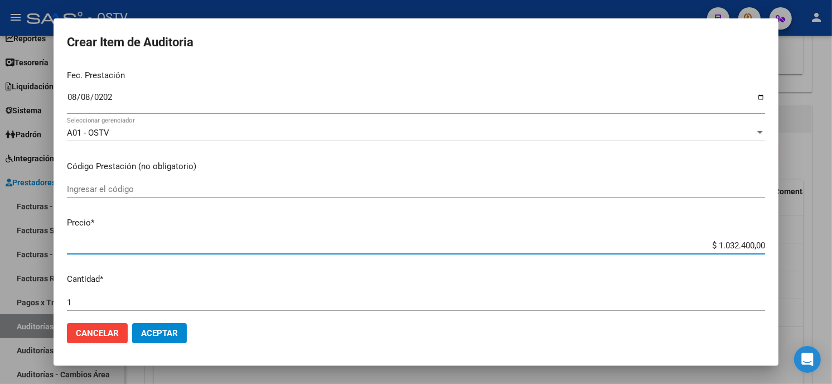
type input "$ 0,01"
type input "$ 0,11"
type input "$ 1,19"
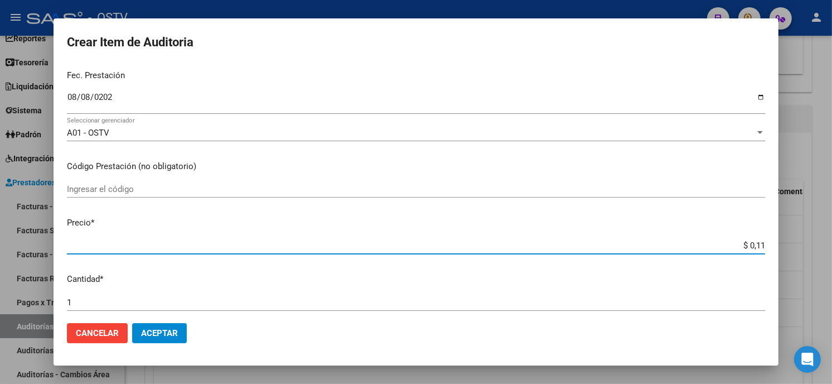
type input "$ 1,19"
type input "$ 11,90"
type input "$ 119,00"
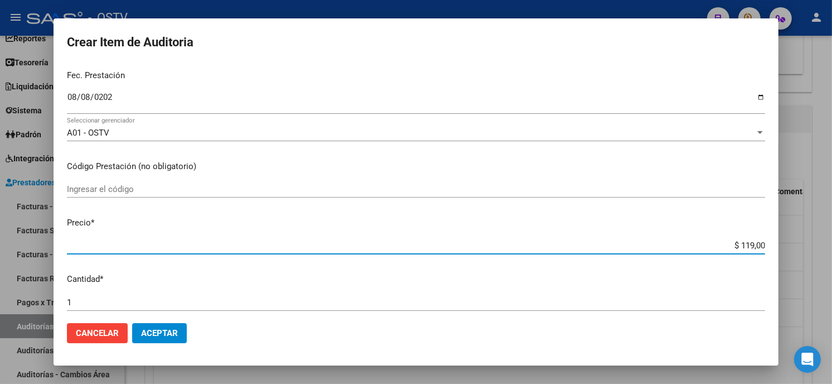
type input "$ 1.190,00"
type input "$ 11.900,00"
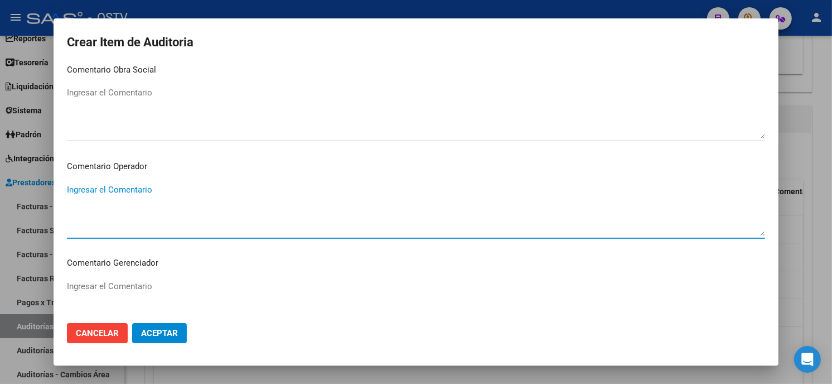
scroll to position [707, 0]
type textarea "420101 OFT"
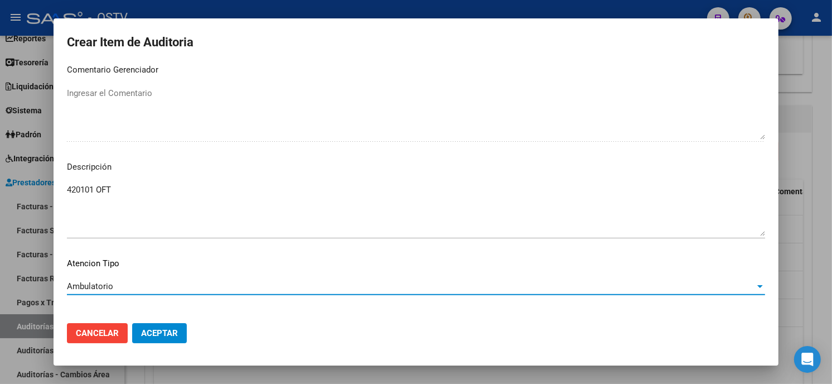
scroll to position [755, 0]
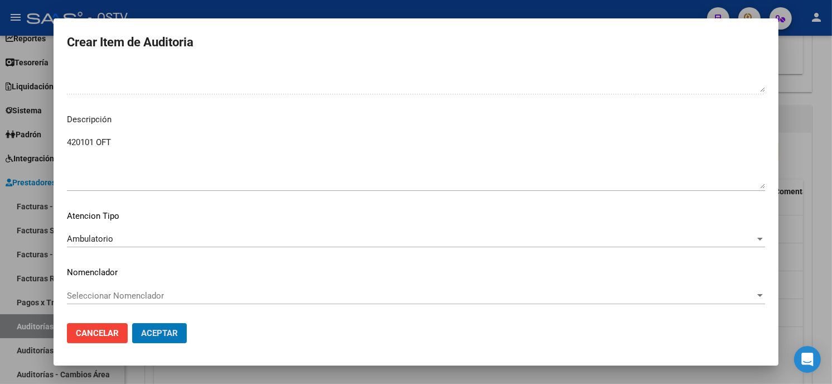
click at [132, 323] on button "Aceptar" at bounding box center [159, 333] width 55 height 20
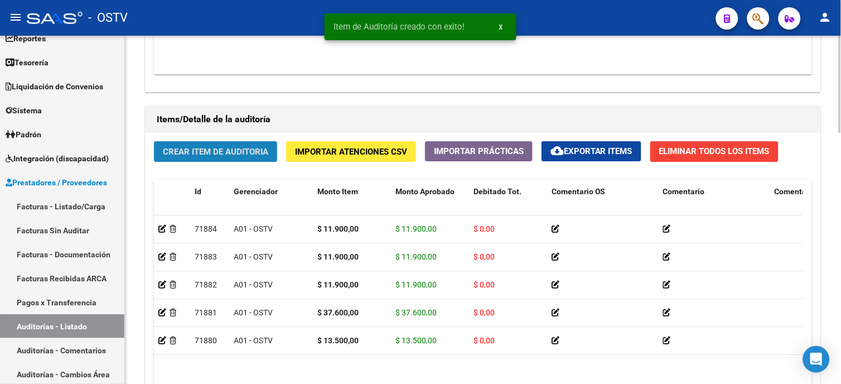
click at [218, 147] on span "Crear Item de Auditoria" at bounding box center [215, 151] width 105 height 10
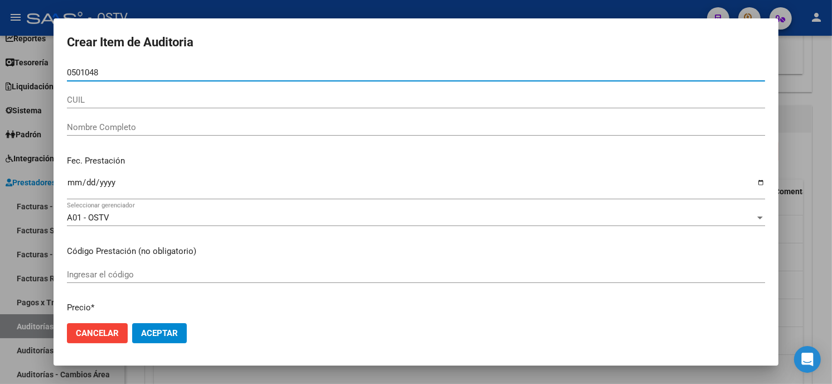
type input "05010488"
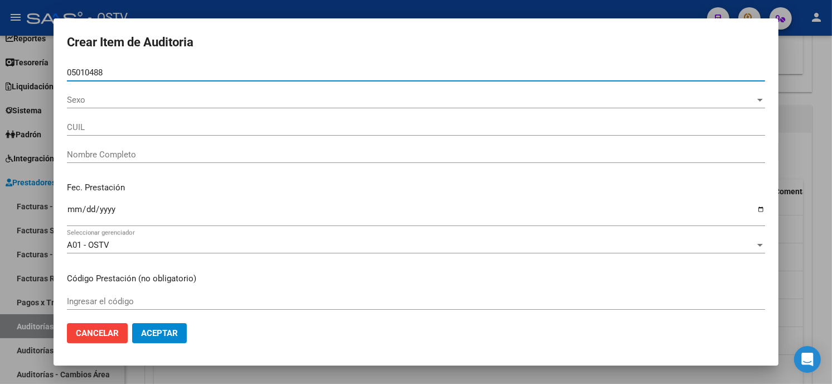
type input "27050104880"
type input "[PERSON_NAME]"
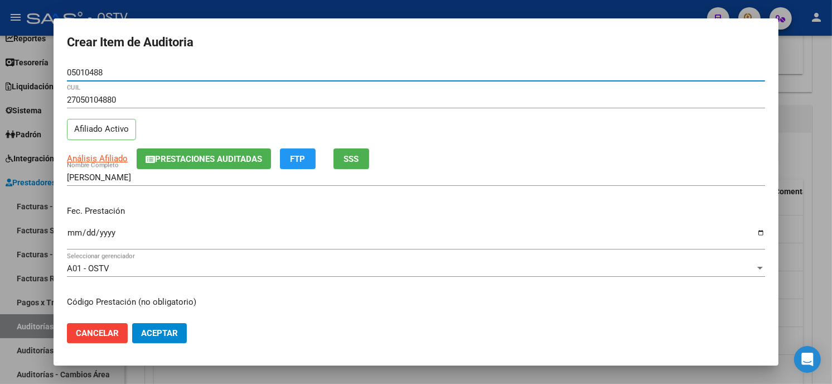
type input "05010488"
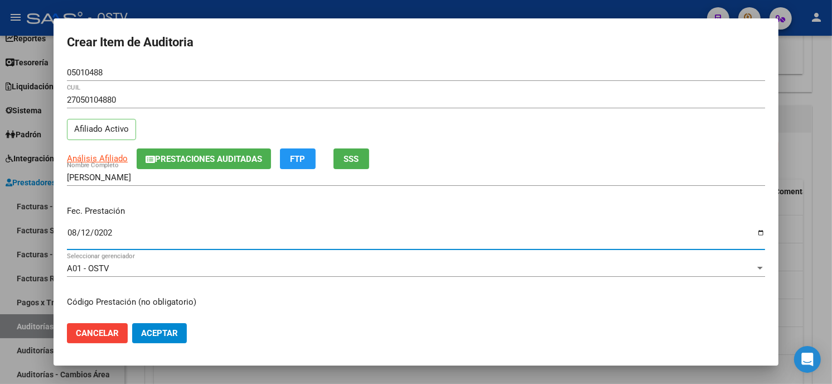
type input "[DATE]"
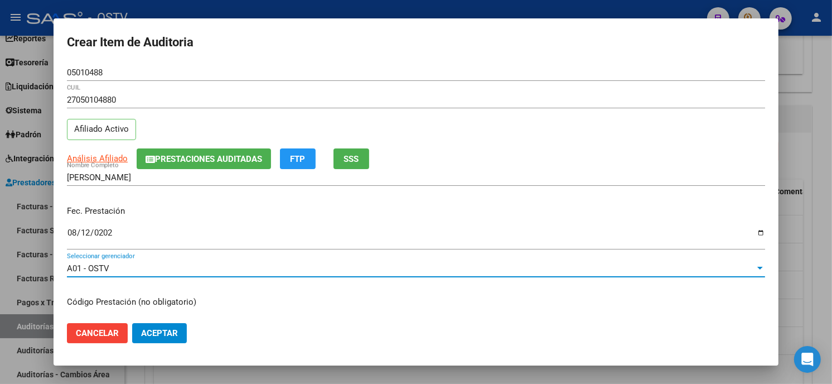
scroll to position [136, 0]
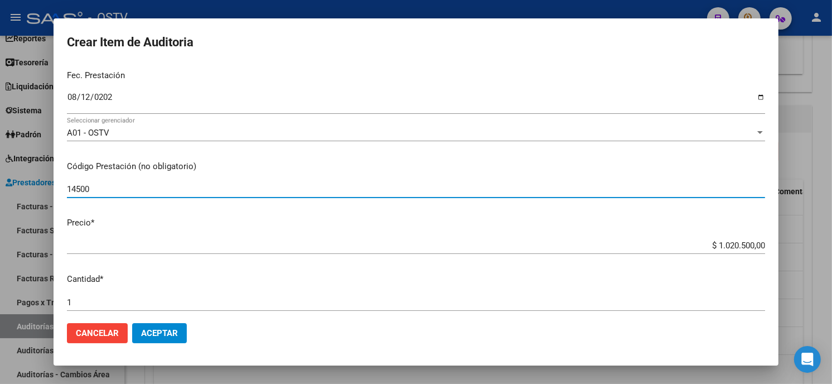
type input "14500"
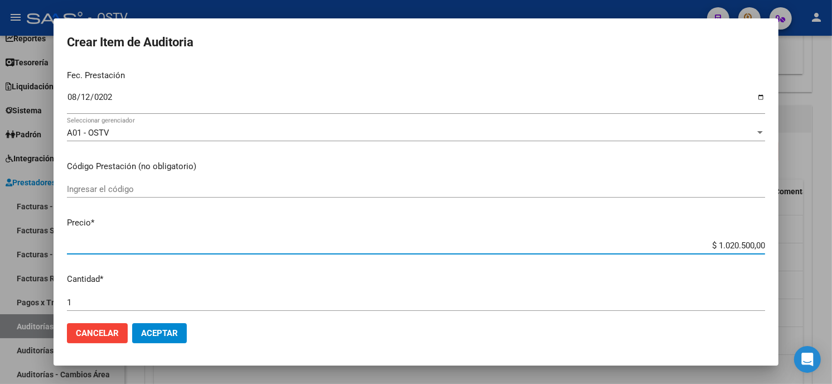
type input "$ 0,01"
type input "$ 0,14"
type input "$ 1,45"
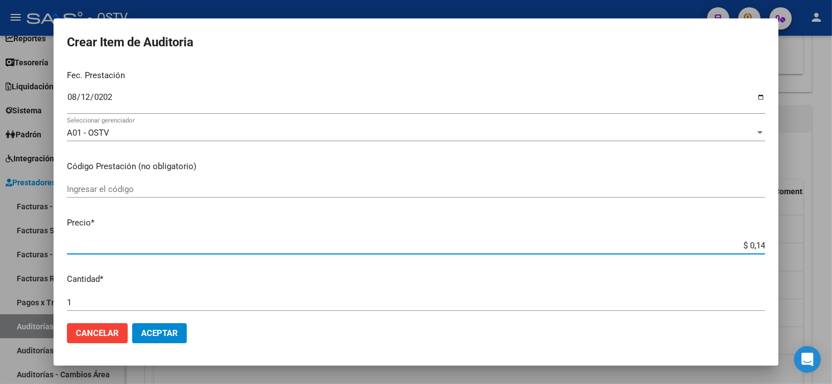
type input "$ 1,45"
type input "$ 14,50"
type input "$ 145,00"
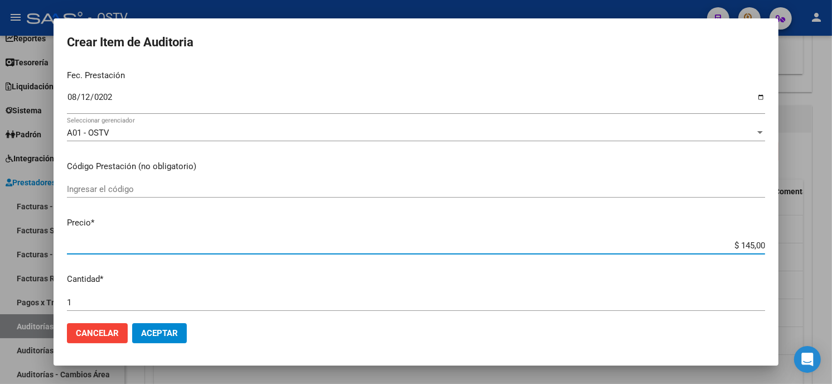
type input "$ 1.450,00"
type input "$ 14.500,00"
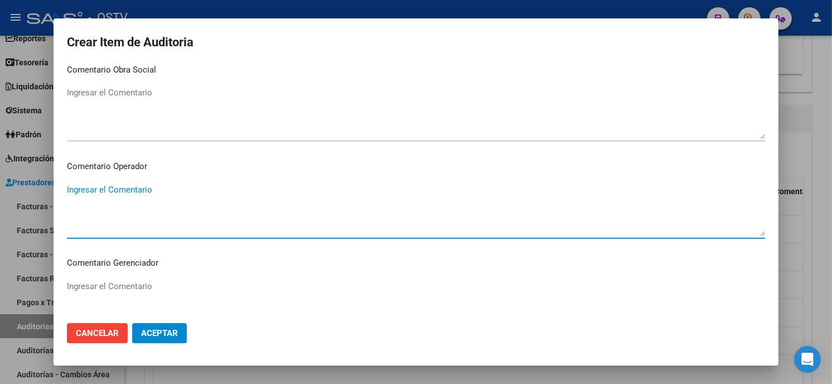
scroll to position [707, 0]
type textarea "4"
type textarea "Fondo de ojo"
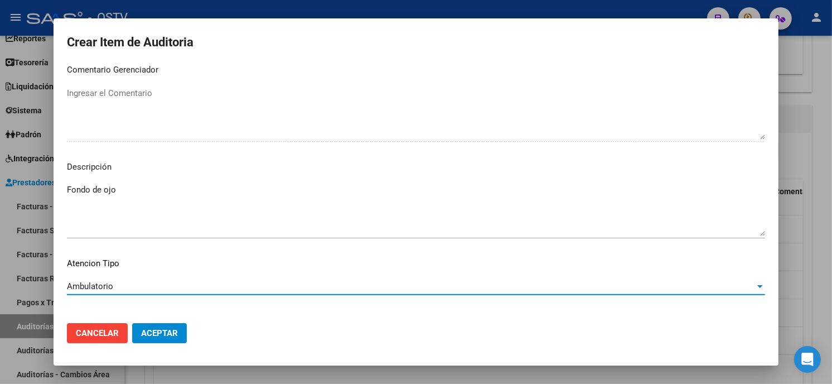
scroll to position [755, 0]
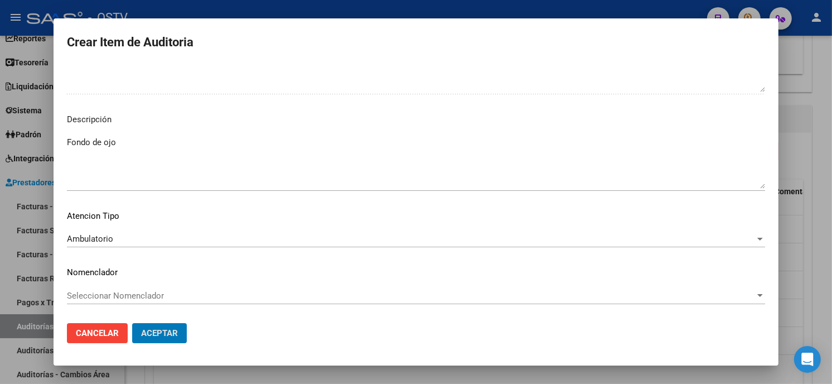
click at [132, 323] on button "Aceptar" at bounding box center [159, 333] width 55 height 20
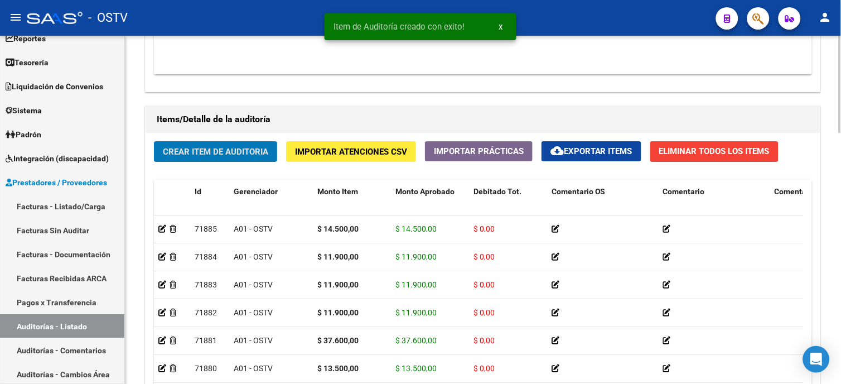
click at [218, 146] on button "Crear Item de Auditoria" at bounding box center [215, 151] width 123 height 21
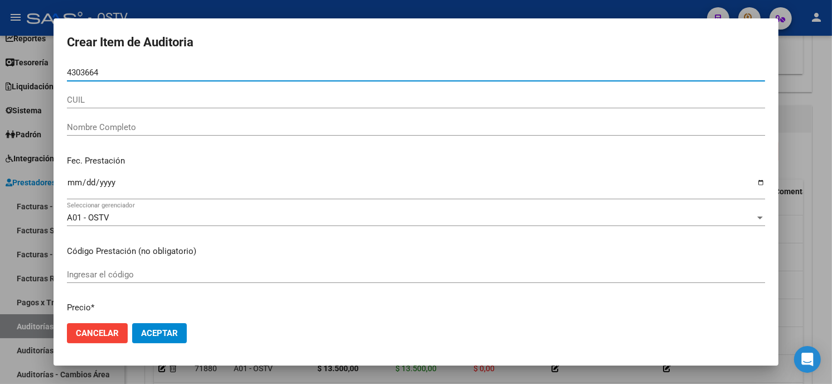
type input "43036649"
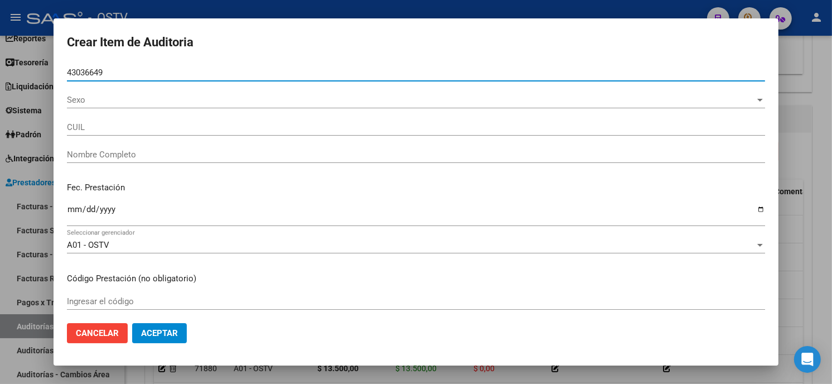
type input "20430366492"
type input "[PERSON_NAME]"
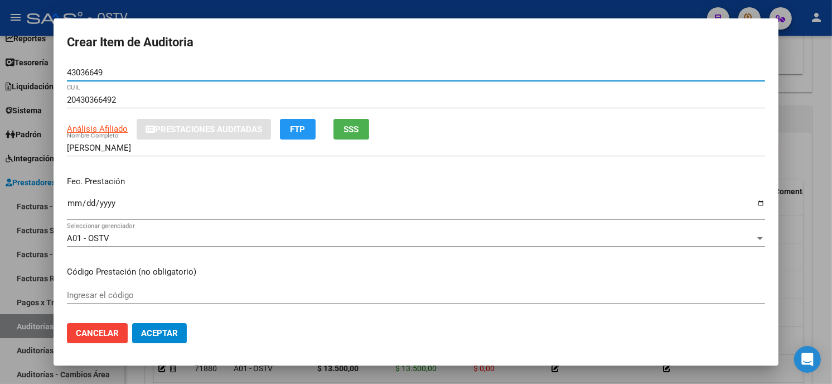
type input "43036649"
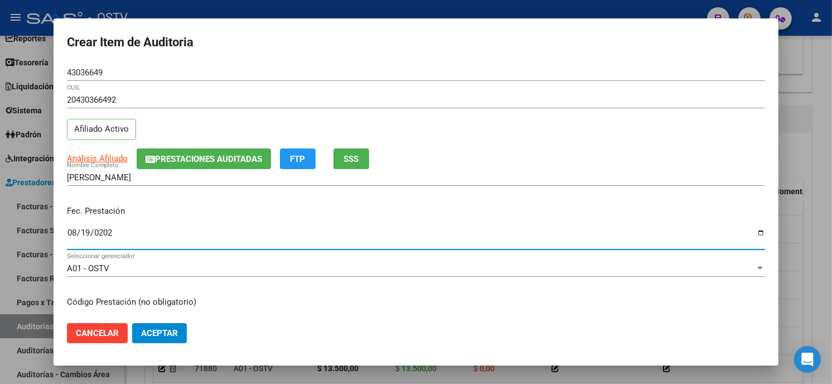
type input "[DATE]"
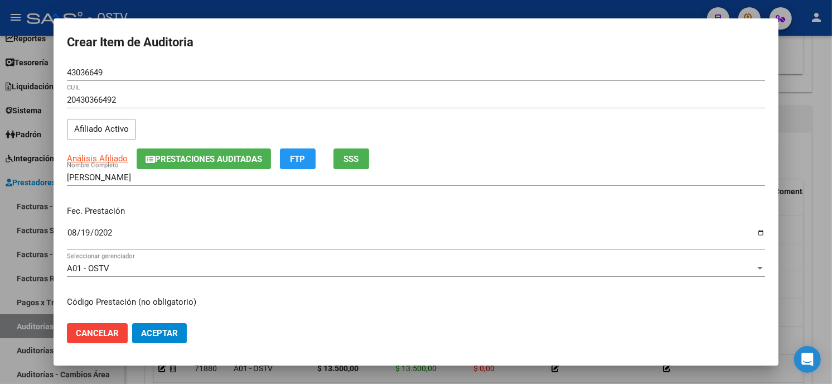
scroll to position [136, 0]
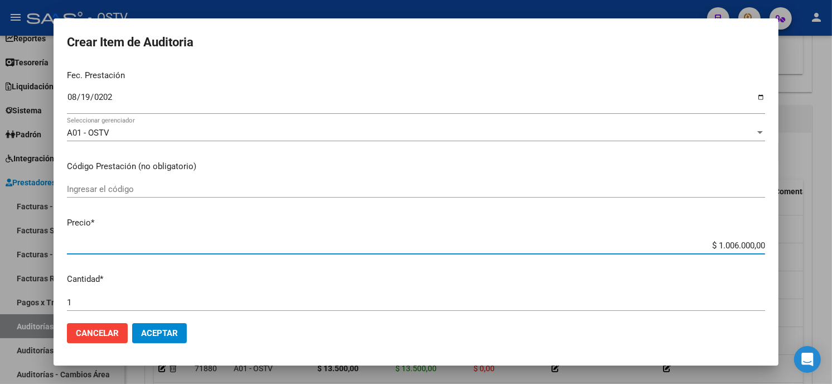
type input "$ 0,01"
type input "$ 0,11"
type input "$ 1,19"
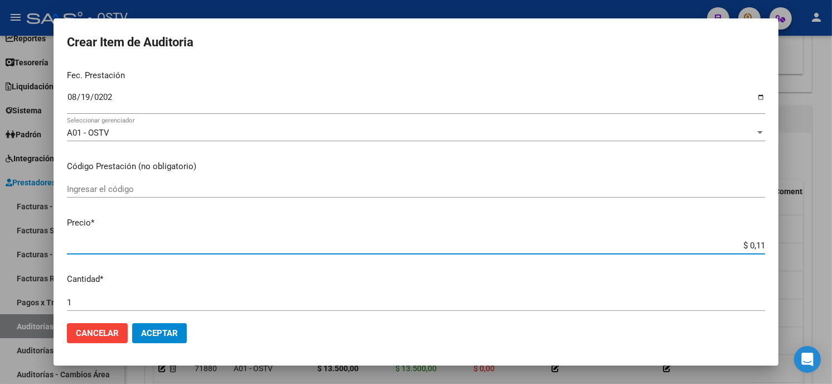
type input "$ 1,19"
type input "$ 11,90"
type input "$ 119,00"
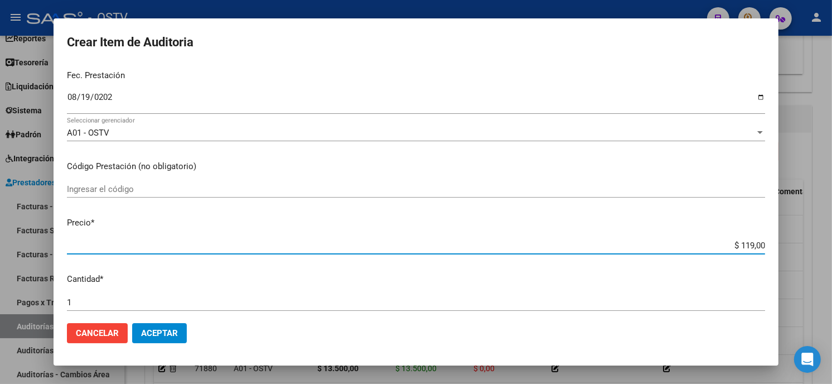
type input "$ 1.190,00"
type input "$ 11.900,00"
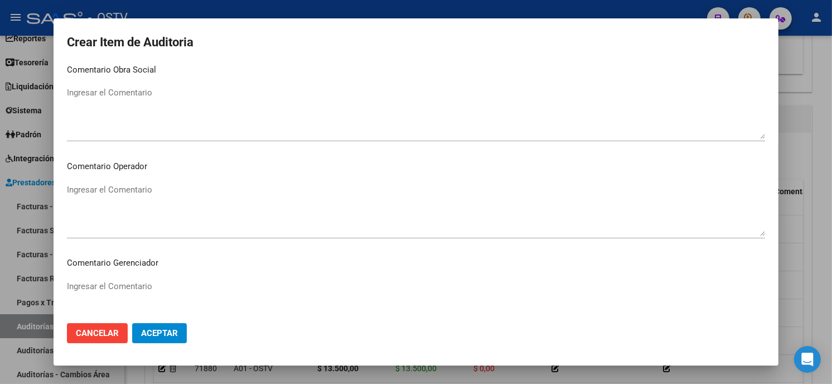
scroll to position [707, 0]
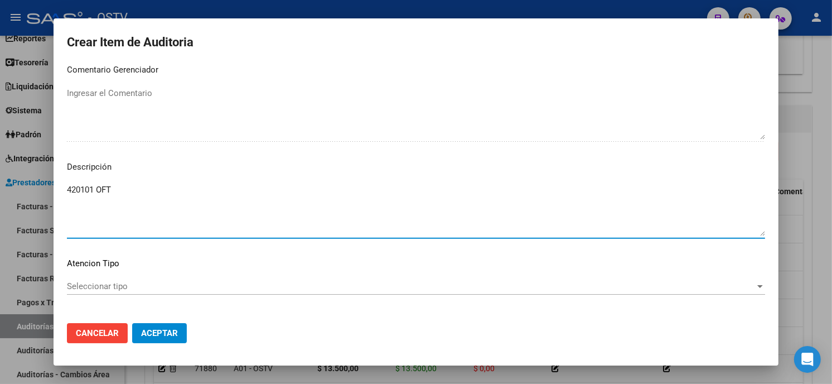
type textarea "420101 OFT"
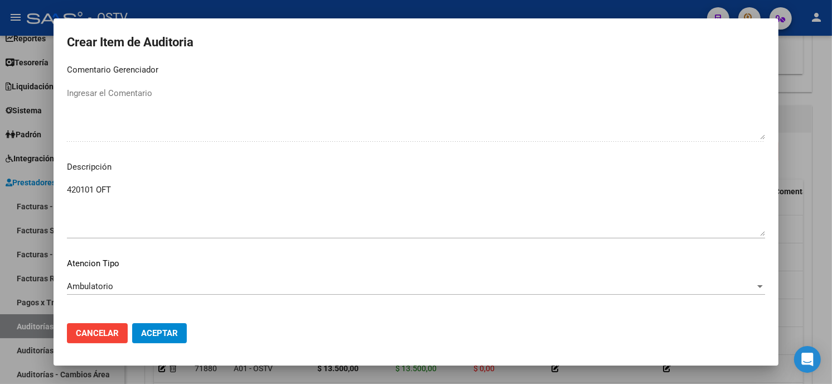
scroll to position [755, 0]
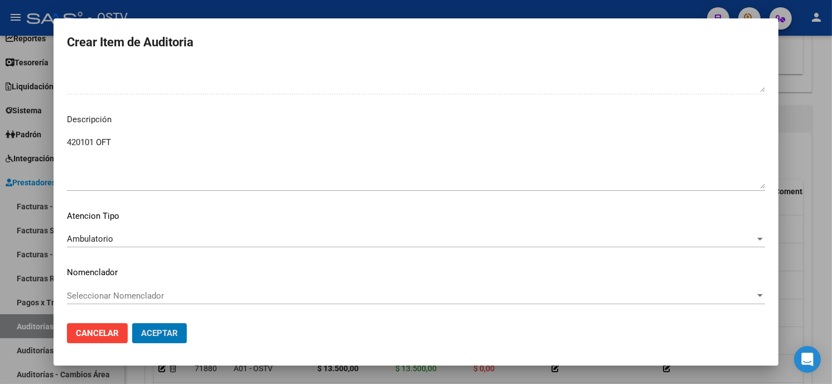
click at [132, 323] on button "Aceptar" at bounding box center [159, 333] width 55 height 20
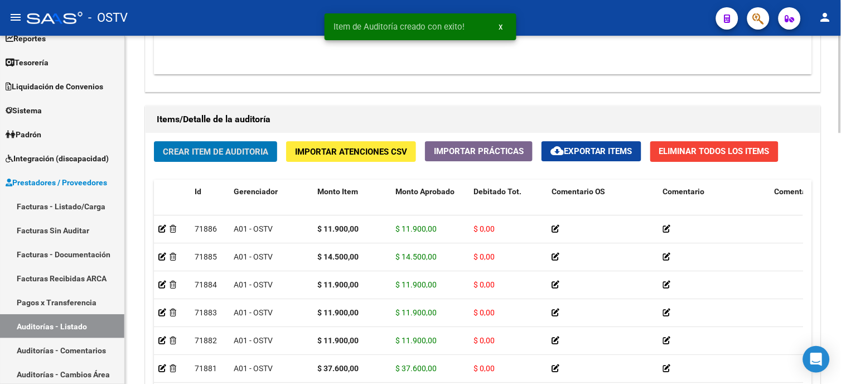
click at [228, 145] on button "Crear Item de Auditoria" at bounding box center [215, 151] width 123 height 21
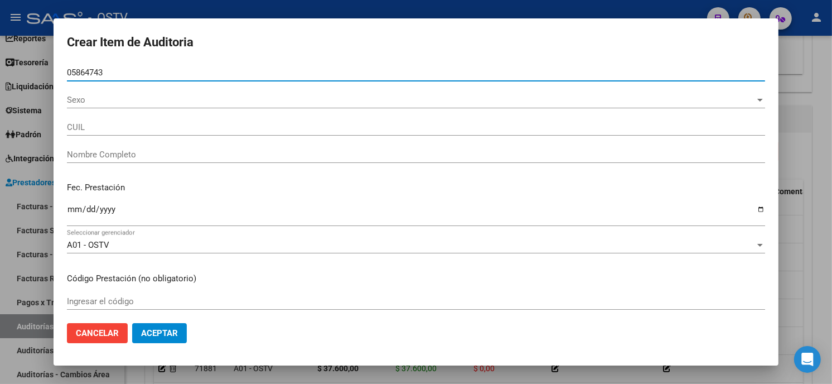
type input "05864743"
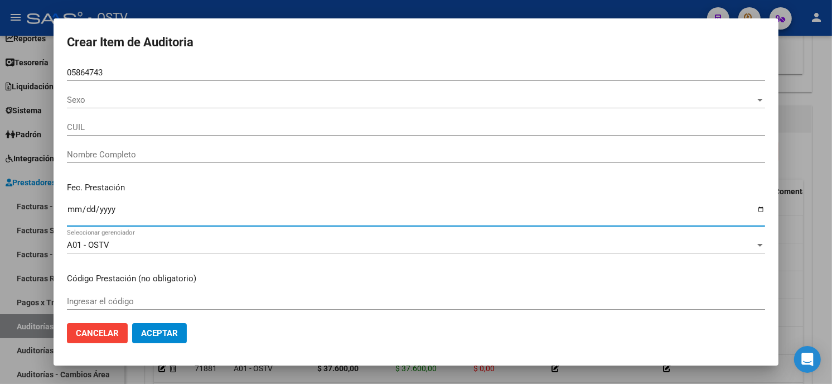
type input "27058647433"
type input "[PERSON_NAME]"
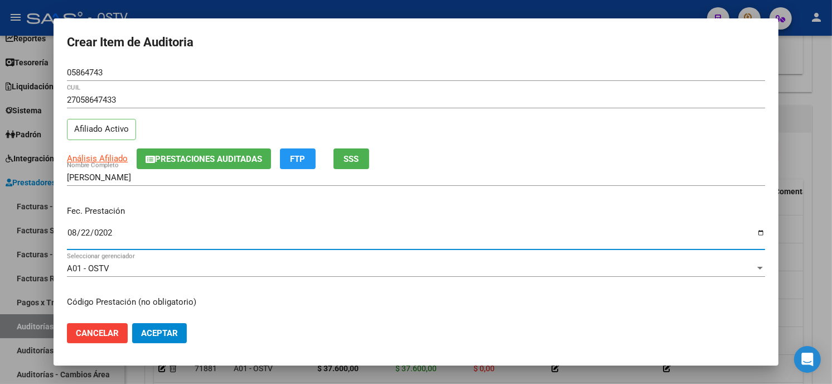
type input "[DATE]"
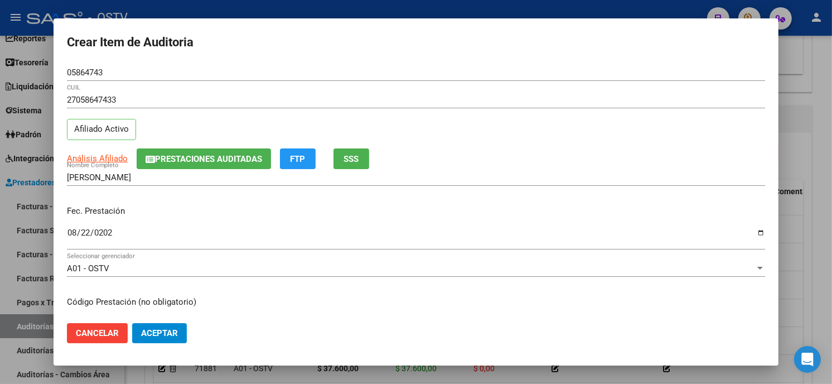
scroll to position [136, 0]
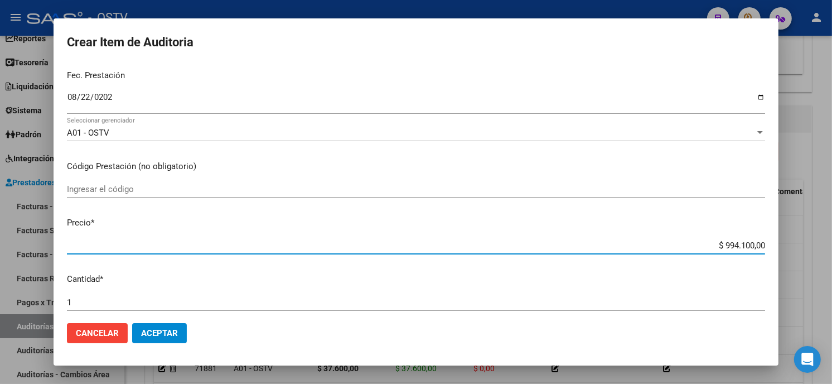
type input "$ 0,03"
type input "$ 0,37"
type input "$ 3,76"
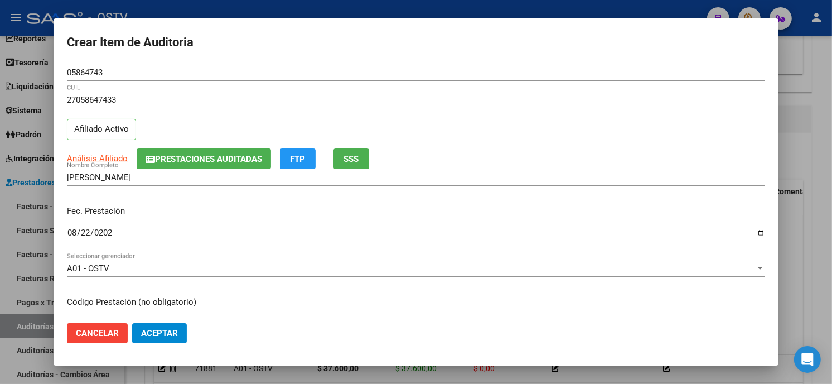
scroll to position [755, 0]
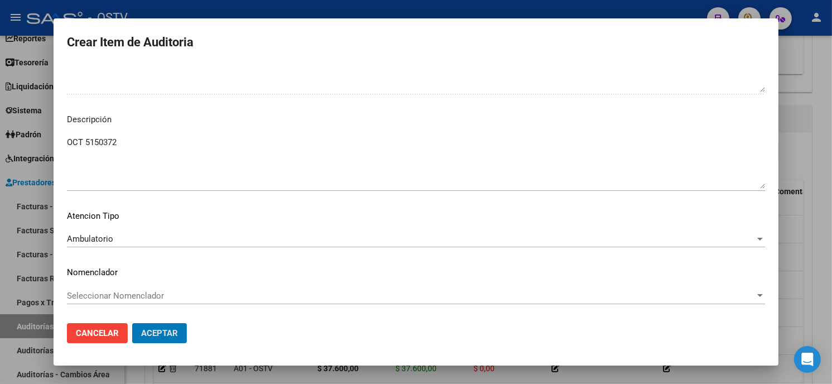
click at [132, 323] on button "Aceptar" at bounding box center [159, 333] width 55 height 20
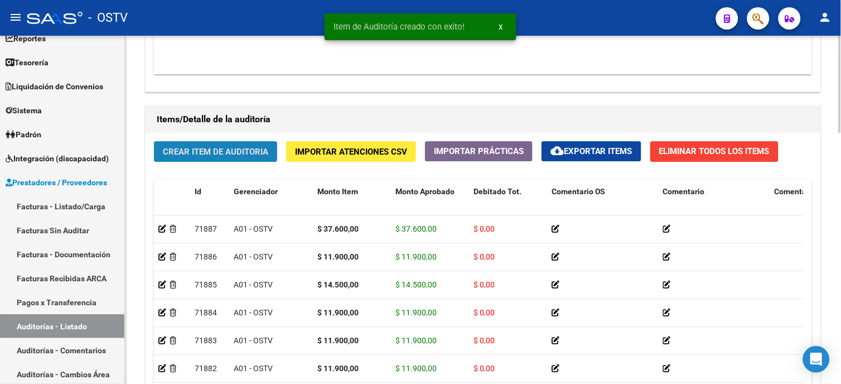
click at [204, 152] on span "Crear Item de Auditoria" at bounding box center [215, 152] width 105 height 10
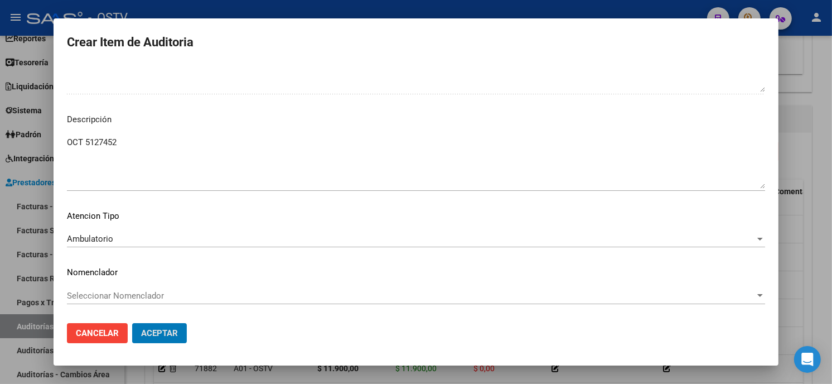
click at [132, 323] on button "Aceptar" at bounding box center [159, 333] width 55 height 20
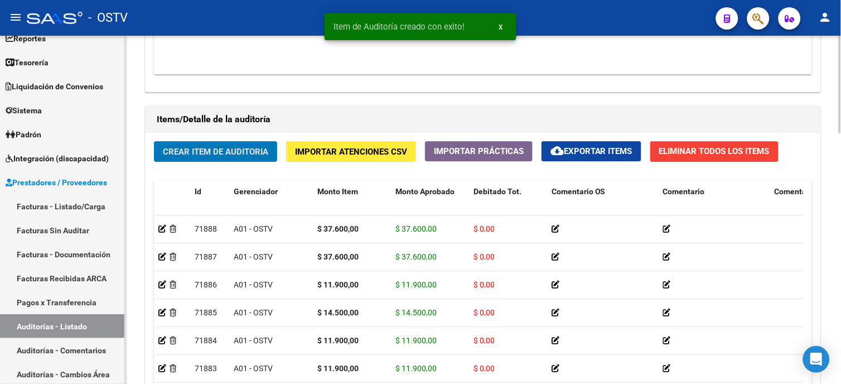
click at [236, 155] on span "Crear Item de Auditoria" at bounding box center [215, 152] width 105 height 10
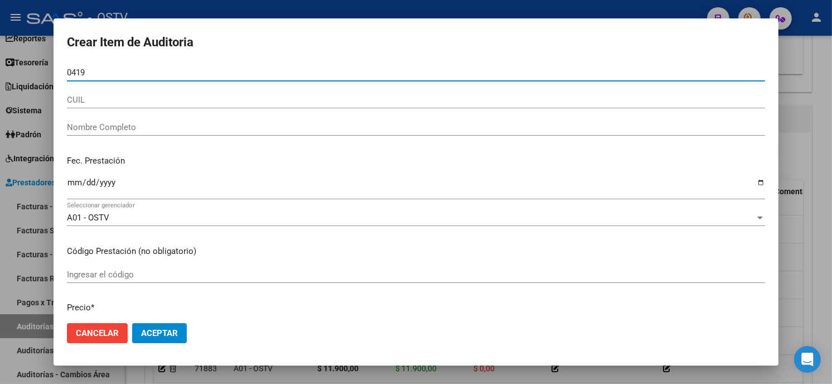
drag, startPoint x: 135, startPoint y: 68, endPoint x: 49, endPoint y: 88, distance: 88.2
click at [49, 88] on div "Crear Item de Auditoria 0419 Nro Documento CUIL Nombre Completo Fec. Prestación…" at bounding box center [416, 192] width 832 height 384
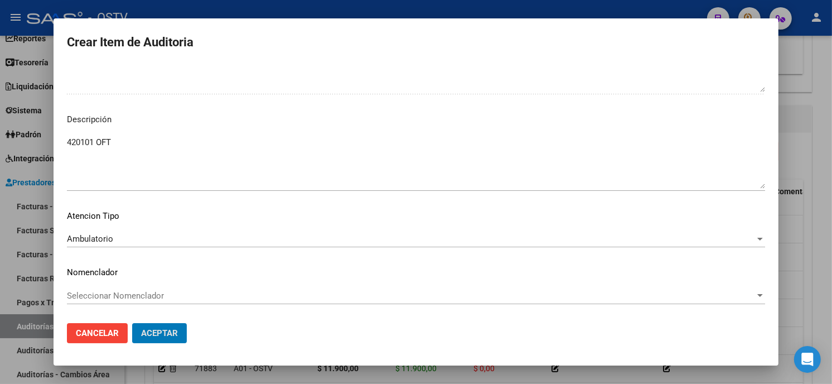
click at [132, 323] on button "Aceptar" at bounding box center [159, 333] width 55 height 20
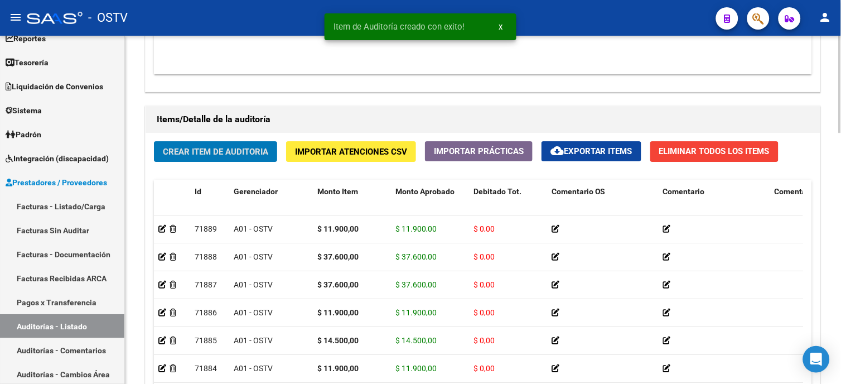
click at [213, 157] on span "Crear Item de Auditoria" at bounding box center [215, 152] width 105 height 10
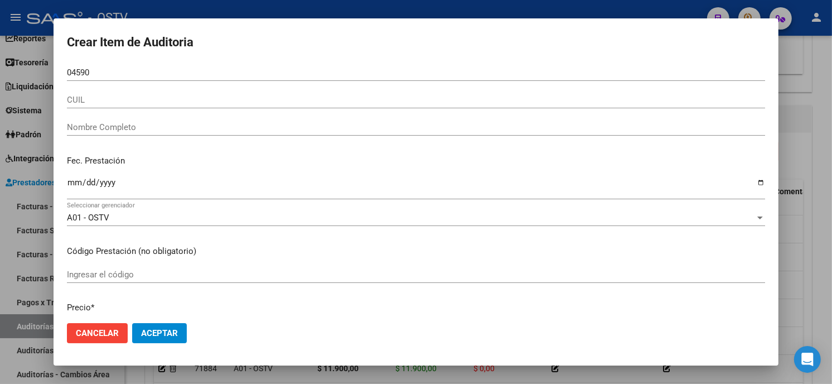
click at [97, 74] on input "04590" at bounding box center [416, 73] width 698 height 10
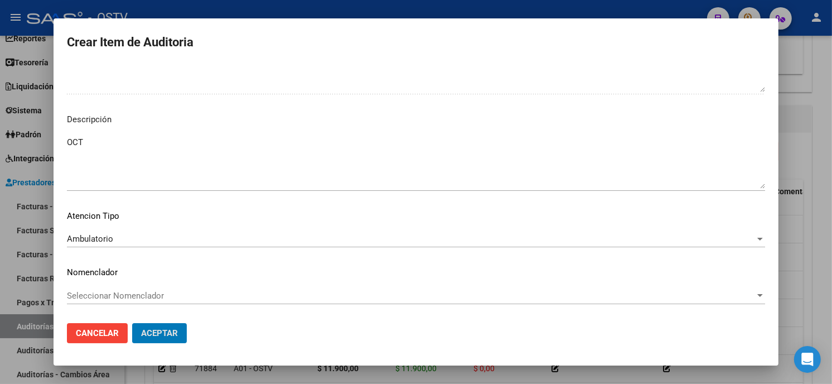
click at [132, 323] on button "Aceptar" at bounding box center [159, 333] width 55 height 20
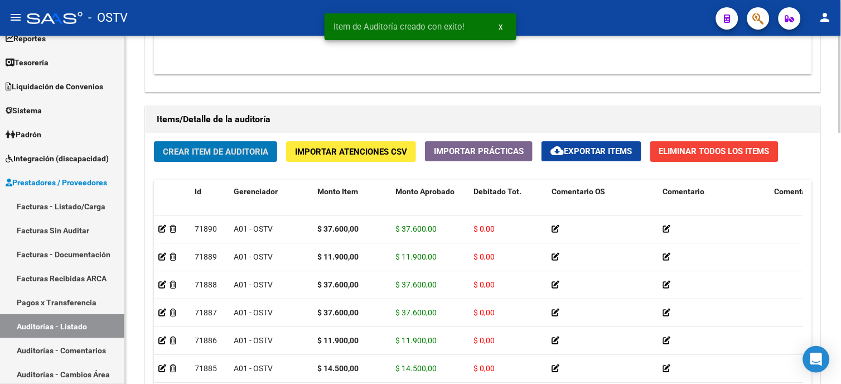
click at [219, 152] on span "Crear Item de Auditoria" at bounding box center [215, 152] width 105 height 10
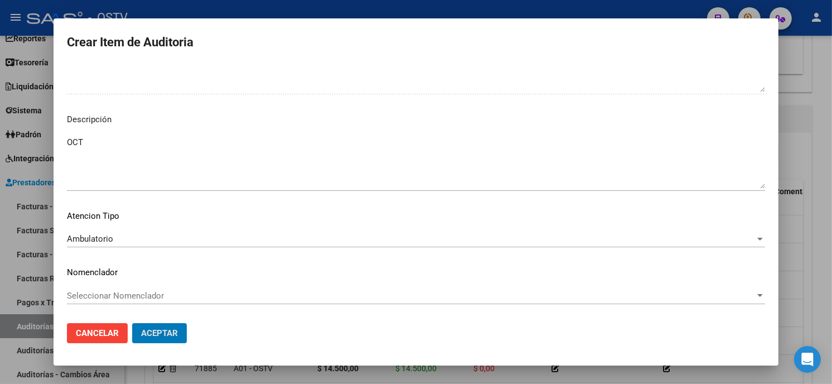
click at [132, 323] on button "Aceptar" at bounding box center [159, 333] width 55 height 20
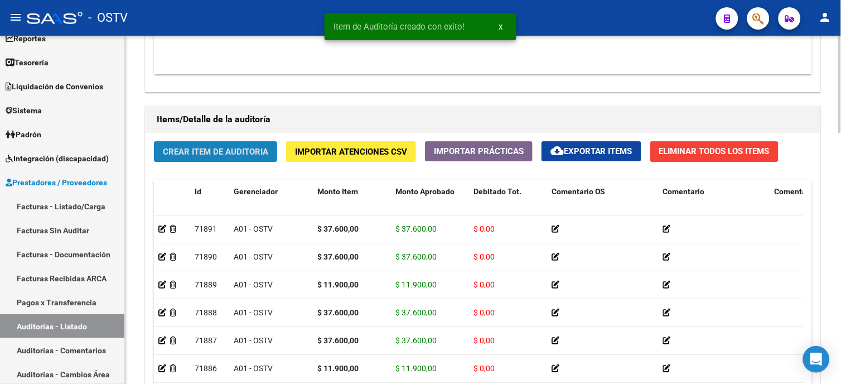
click at [245, 153] on span "Crear Item de Auditoria" at bounding box center [215, 152] width 105 height 10
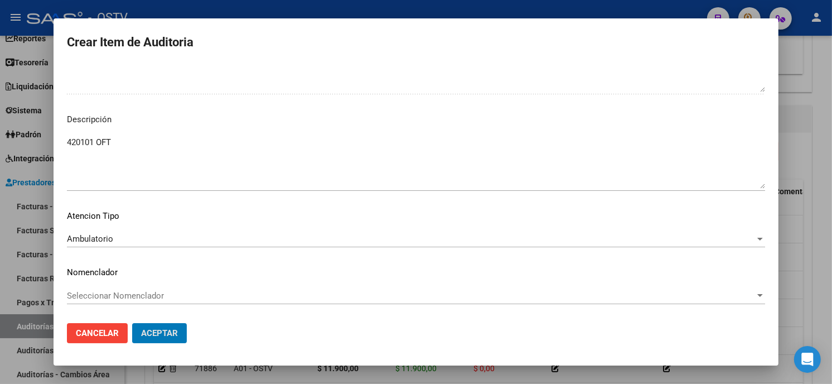
click at [132, 323] on button "Aceptar" at bounding box center [159, 333] width 55 height 20
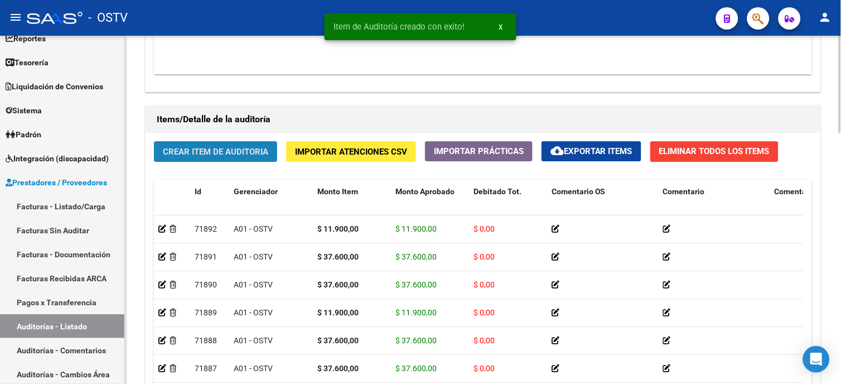
click at [233, 150] on span "Crear Item de Auditoria" at bounding box center [215, 152] width 105 height 10
